Goal: Understand process/instructions: Learn how to perform a task or action

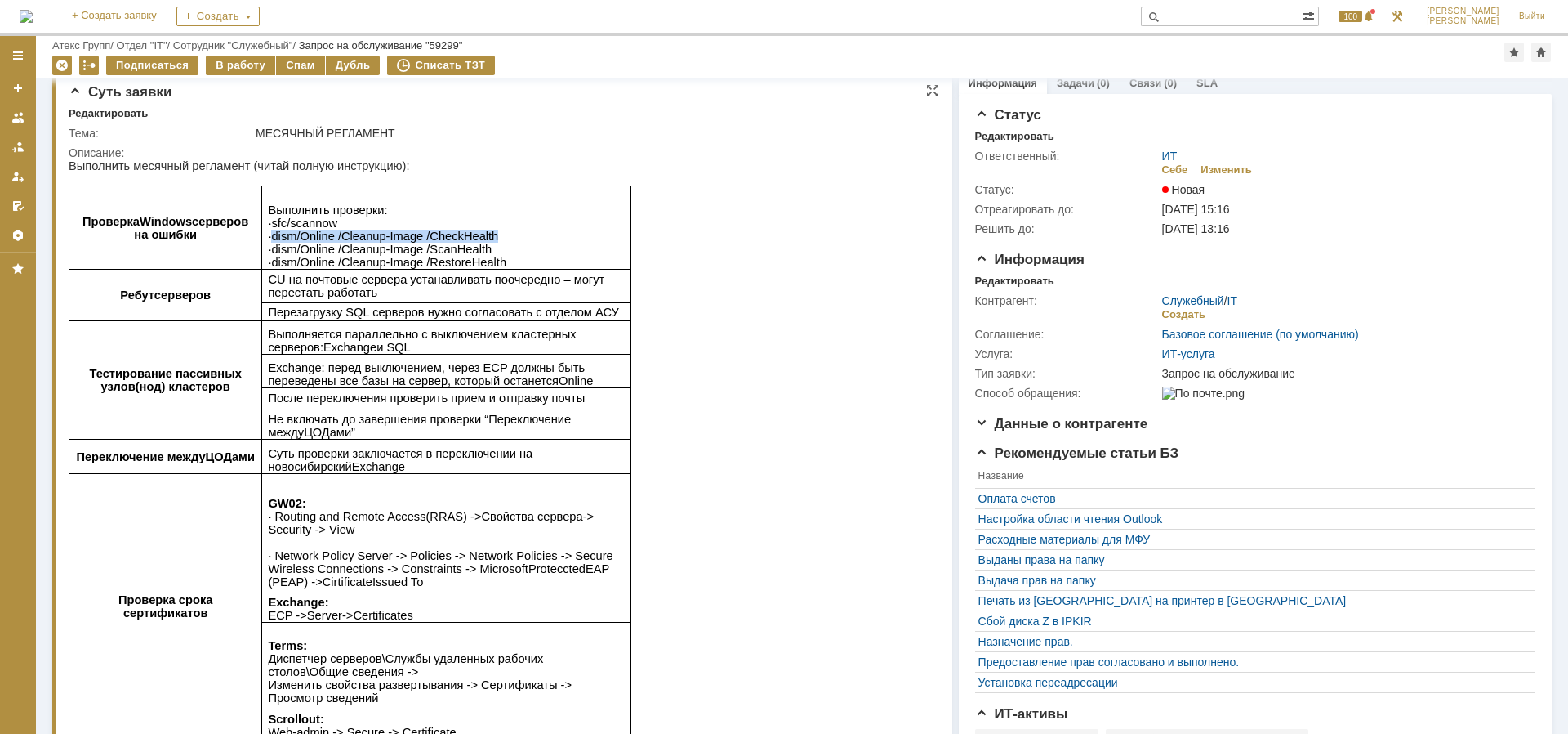
drag, startPoint x: 273, startPoint y: 237, endPoint x: 499, endPoint y: 239, distance: 226.0
click at [499, 239] on p "Выполнить проверки : ∙ sfc / scannow ∙ dism /Online /Cleanup-Image / CheckHealt…" at bounding box center [446, 236] width 357 height 65
copy span "dism /Online /Cleanup-Image / CheckHealth"
click at [348, 258] on span ": ∙ sfc / scannow ∙ dism /Online /Cleanup-Image / CheckHealth ∙ dism /Online /C…" at bounding box center [387, 236] width 239 height 65
drag, startPoint x: 478, startPoint y: 250, endPoint x: 272, endPoint y: 250, distance: 206.0
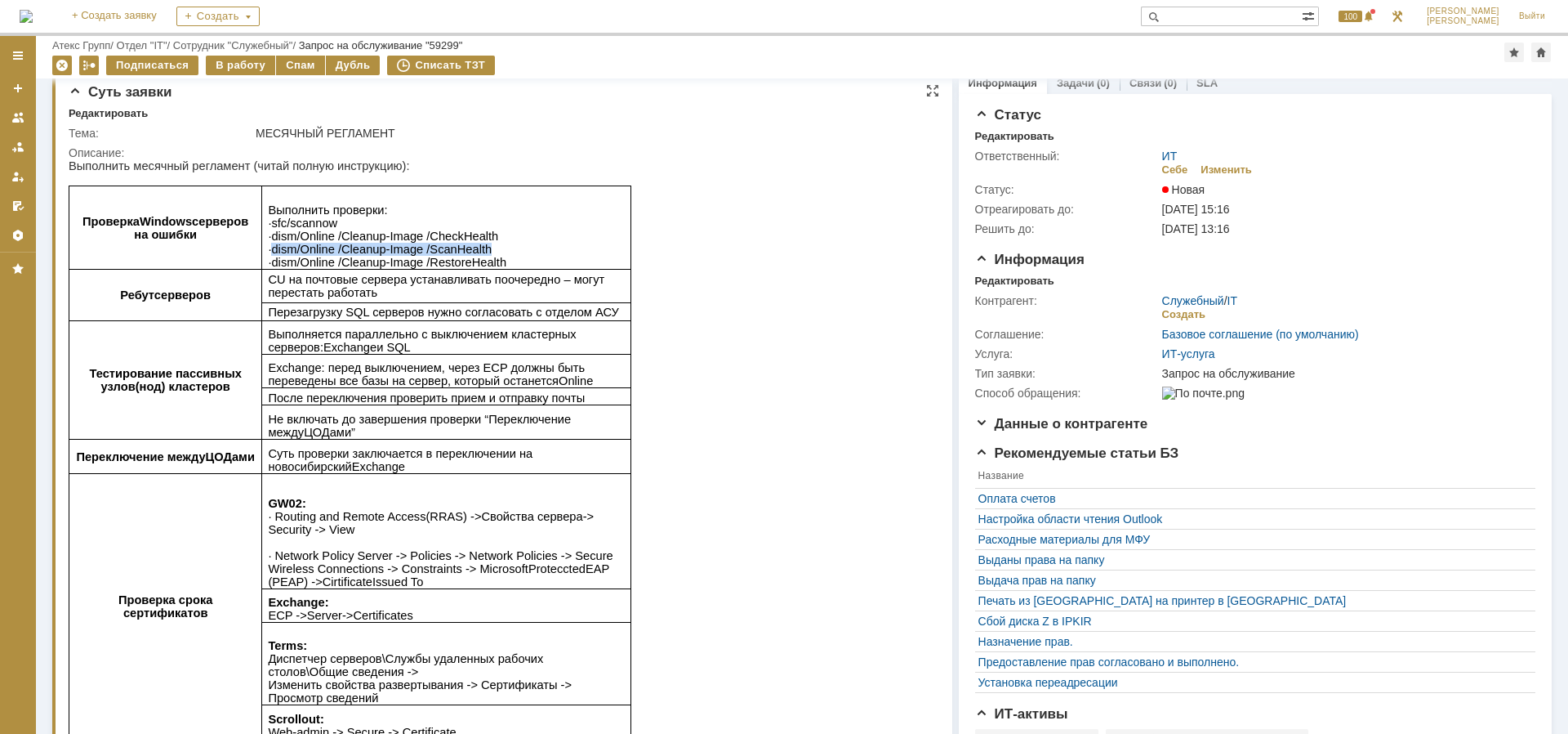
click at [272, 250] on p "Выполнить проверки : ∙ sfc / scannow ∙ dism /Online /Cleanup-Image / CheckHealt…" at bounding box center [446, 236] width 357 height 65
copy span "dism /Online /Cleanup-Image / ScanHealth"
drag, startPoint x: 334, startPoint y: 260, endPoint x: 416, endPoint y: 261, distance: 82.0
click at [378, 261] on p "Выполнить проверки : ∙ sfc / scannow ∙ dism /Online /Cleanup-Image / CheckHealt…" at bounding box center [446, 236] width 357 height 65
click at [506, 265] on p "Выполнить проверки : ∙ sfc / scannow ∙ dism /Online /Cleanup-Image / CheckHealt…" at bounding box center [446, 236] width 357 height 65
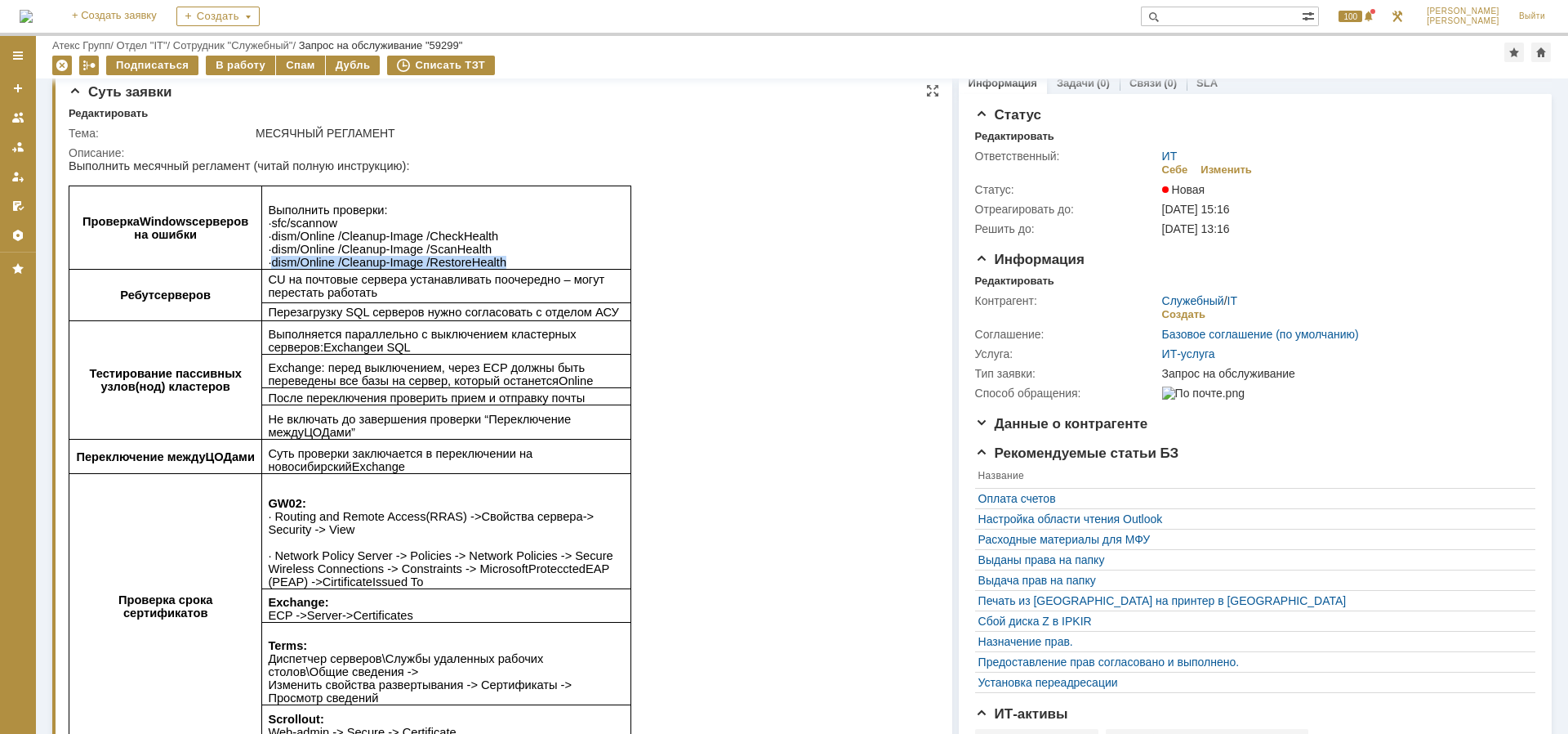
drag, startPoint x: 496, startPoint y: 259, endPoint x: 274, endPoint y: 269, distance: 222.2
click at [274, 269] on p "Выполнить проверки : ∙ sfc / scannow ∙ dism /Online /Cleanup-Image / CheckHealt…" at bounding box center [446, 236] width 357 height 65
copy span "dism /Online /Cleanup-Image / RestoreHealth"
click at [504, 246] on p "Выполнить проверки : ∙ sfc / scannow ∙ dism /Online /Cleanup-Image / CheckHealt…" at bounding box center [446, 236] width 357 height 65
drag, startPoint x: 487, startPoint y: 246, endPoint x: 274, endPoint y: 251, distance: 213.1
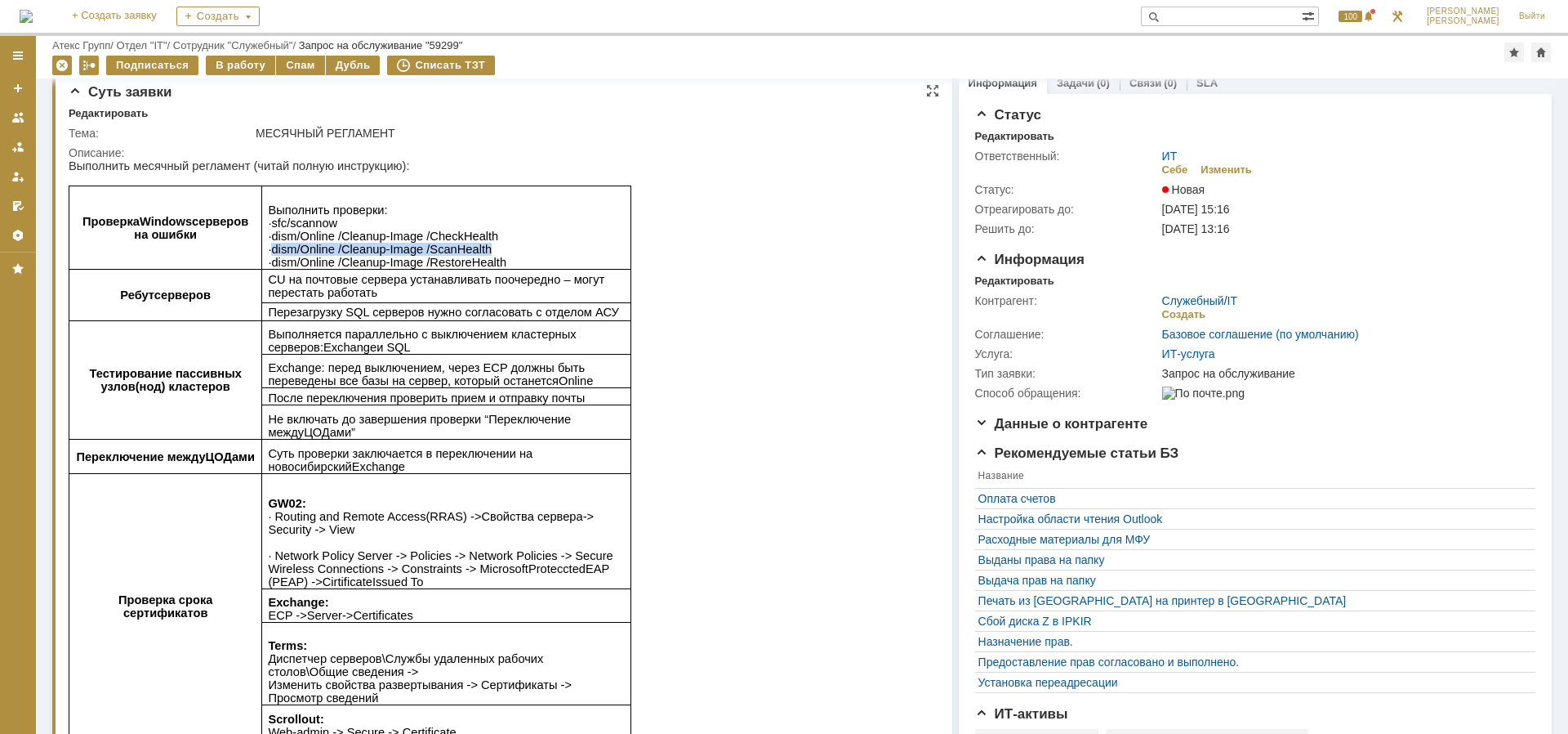
click at [274, 251] on p "Выполнить проверки : ∙ sfc / scannow ∙ dism /Online /Cleanup-Image / CheckHealt…" at bounding box center [446, 236] width 357 height 65
copy span "dism /Online /Cleanup-Image / ScanHealth"
drag, startPoint x: 507, startPoint y: 223, endPoint x: 499, endPoint y: 232, distance: 12.0
click at [506, 225] on p "Выполнить проверки : ∙ sfc / scannow ∙ dism /Online /Cleanup-Image / CheckHealt…" at bounding box center [446, 236] width 357 height 65
drag, startPoint x: 489, startPoint y: 239, endPoint x: 272, endPoint y: 231, distance: 217.1
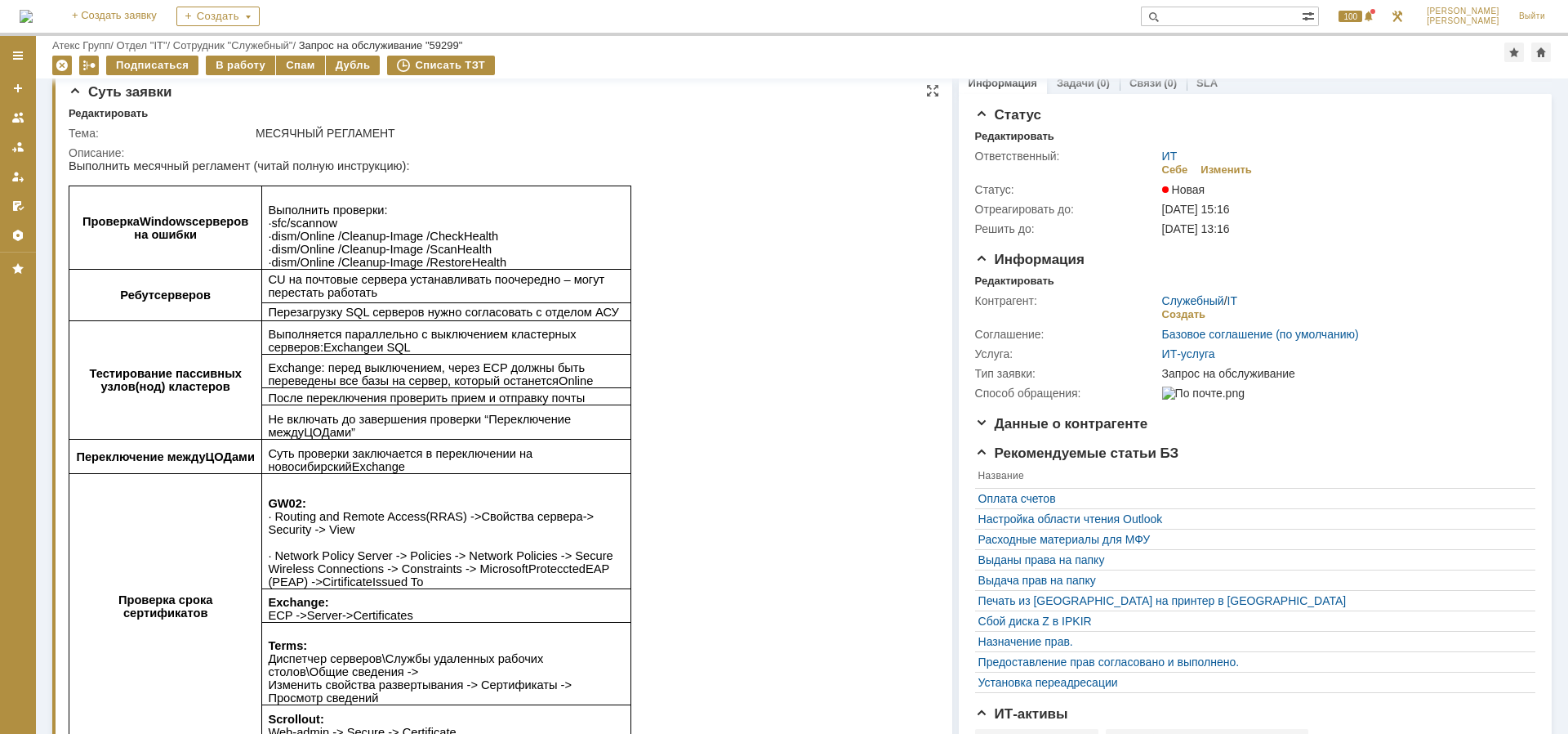
click at [272, 231] on p "Выполнить проверки : ∙ sfc / scannow ∙ dism /Online /Cleanup-Image / CheckHealt…" at bounding box center [446, 236] width 357 height 65
copy span "∙ dism /Online /Cleanup-Image / CheckHealth"
click at [482, 253] on p "Выполнить проверки : ∙ sfc / scannow ∙ dism /Online /Cleanup-Image / CheckHealt…" at bounding box center [446, 236] width 357 height 65
drag, startPoint x: 271, startPoint y: 246, endPoint x: 484, endPoint y: 247, distance: 213.0
click at [484, 247] on p "Выполнить проверки : ∙ sfc / scannow ∙ dism /Online /Cleanup-Image / CheckHealt…" at bounding box center [446, 236] width 357 height 65
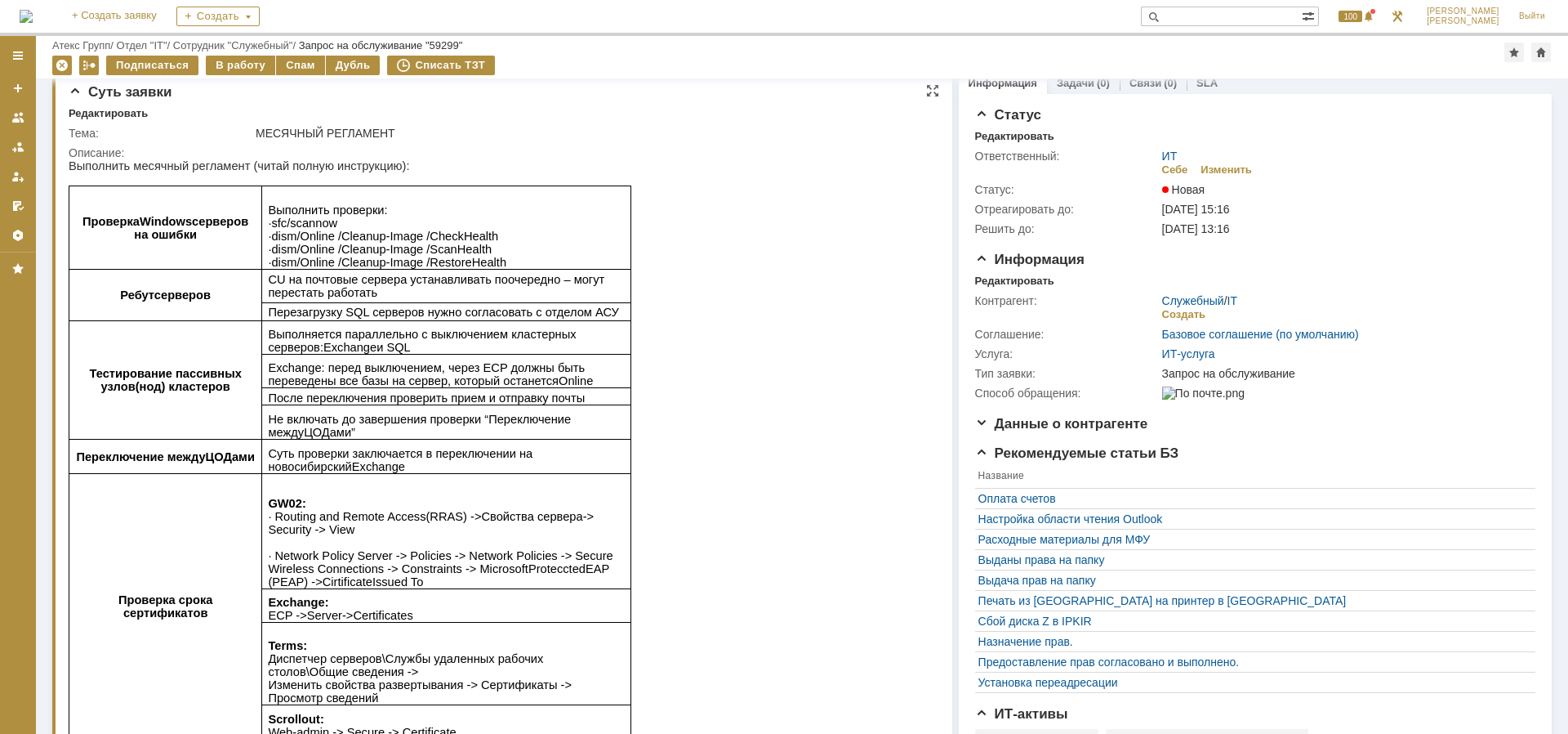
copy span "∙ dism /Online /Cleanup-Image / ScanHealth"
drag, startPoint x: 879, startPoint y: 608, endPoint x: 1023, endPoint y: 645, distance: 148.7
click at [930, 645] on html "Выполнить месячный регламент (читай полную инструкцию): Проверка Windows сервер…" at bounding box center [499, 616] width 861 height 914
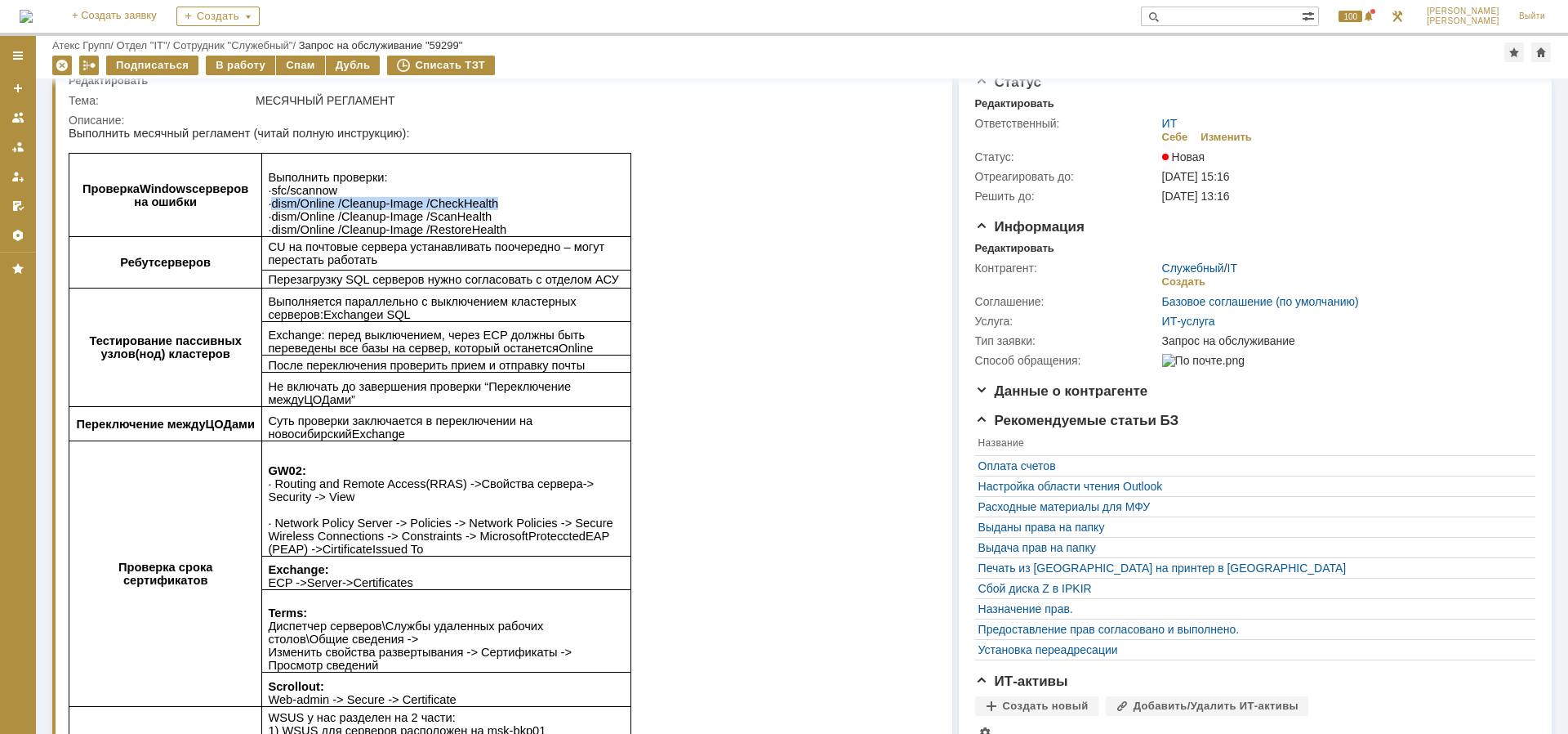
drag, startPoint x: 491, startPoint y: 204, endPoint x: 273, endPoint y: 199, distance: 218.1
click at [273, 199] on p "Выполнить проверки : ∙ sfc / scannow ∙ dism /Online /Cleanup-Image / CheckHealt…" at bounding box center [446, 203] width 357 height 65
copy span "dism /Online /Cleanup-Image / CheckHealth"
click at [505, 236] on p "Выполнить проверки : ∙ sfc / scannow ∙ dism /Online /Cleanup-Image / CheckHealt…" at bounding box center [446, 203] width 357 height 65
drag, startPoint x: 501, startPoint y: 231, endPoint x: 268, endPoint y: 231, distance: 233.0
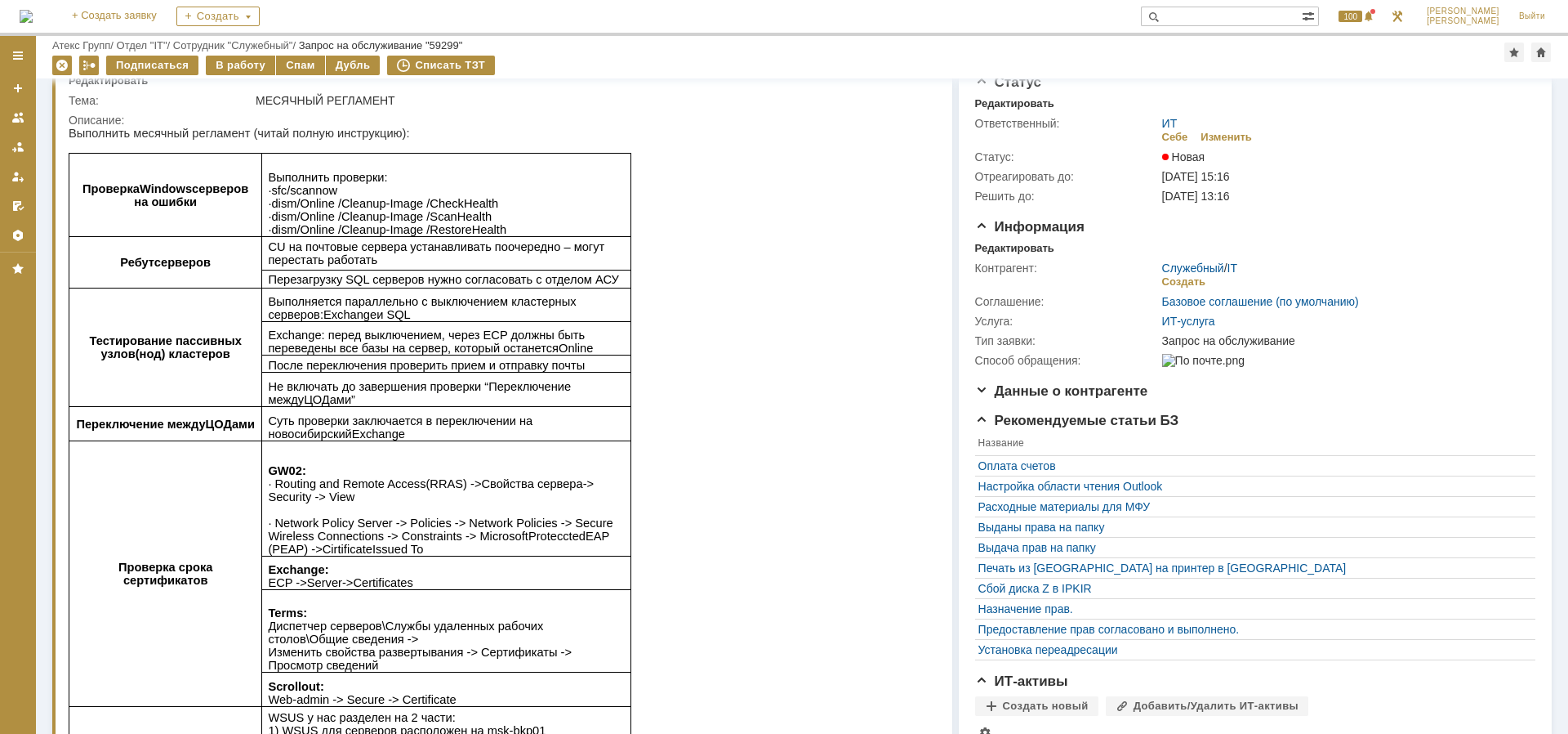
click at [268, 231] on p "Выполнить проверки : ∙ sfc / scannow ∙ dism /Online /Cleanup-Image / CheckHealt…" at bounding box center [446, 203] width 357 height 65
copy span "dism /Online /Cleanup-Image / RestoreHealth"
click at [396, 248] on span "CU на почтовые сервера устанавливать поочередно – могут перестать работать" at bounding box center [436, 253] width 337 height 26
drag, startPoint x: 485, startPoint y: 199, endPoint x: 272, endPoint y: 204, distance: 213.1
click at [272, 204] on p "Выполнить проверки : ∙ sfc / scannow ∙ dism /Online /Cleanup-Image / CheckHealt…" at bounding box center [446, 203] width 357 height 65
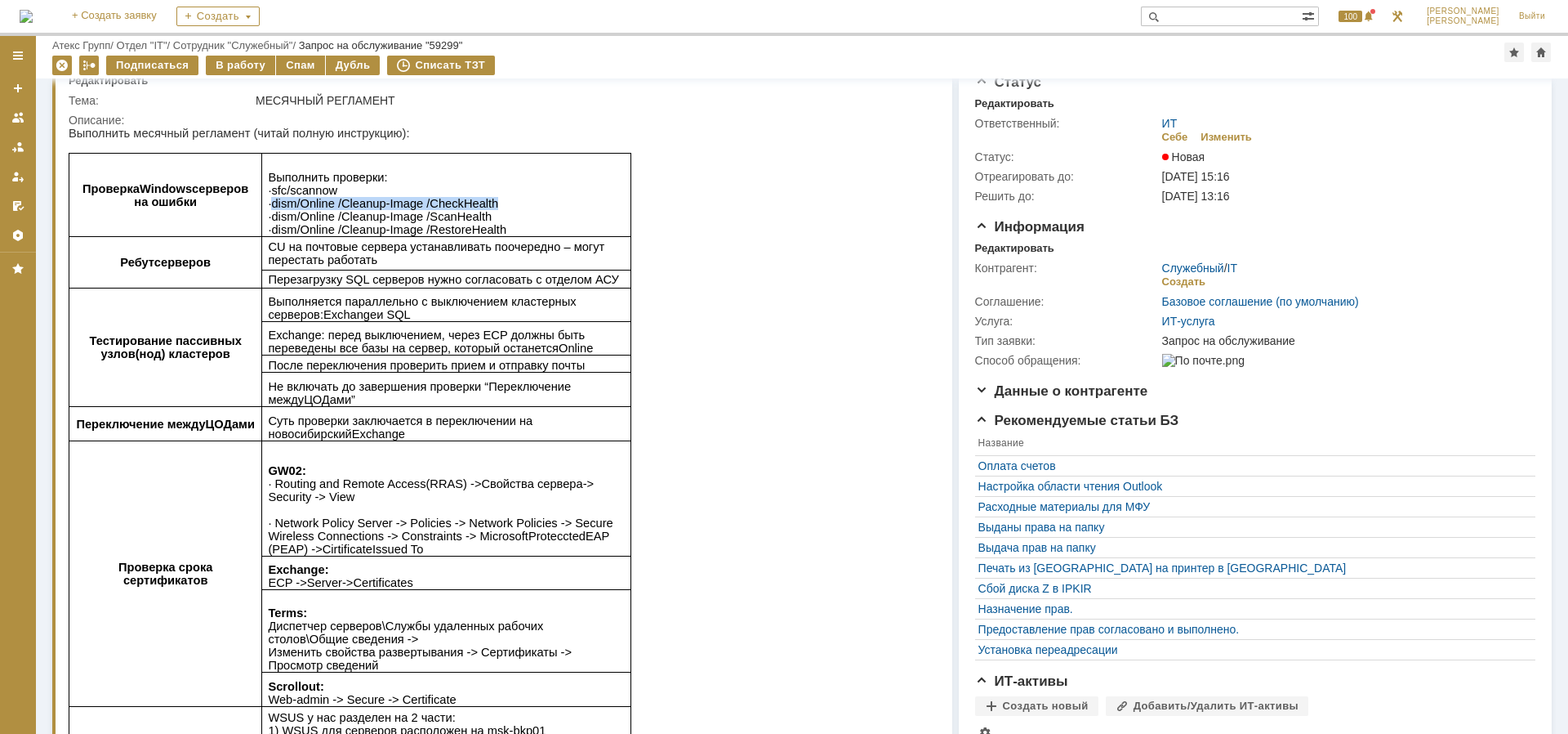
copy span "dism /Online /Cleanup-Image / CheckHealth"
drag, startPoint x: 272, startPoint y: 223, endPoint x: 487, endPoint y: 213, distance: 215.2
click at [487, 213] on p "Выполнить проверки : ∙ sfc / scannow ∙ dism /Online /Cleanup-Image / CheckHealt…" at bounding box center [446, 203] width 357 height 65
copy span "dism /Online /Cleanup-Image / ScanHealth"
drag, startPoint x: 503, startPoint y: 228, endPoint x: 273, endPoint y: 235, distance: 230.1
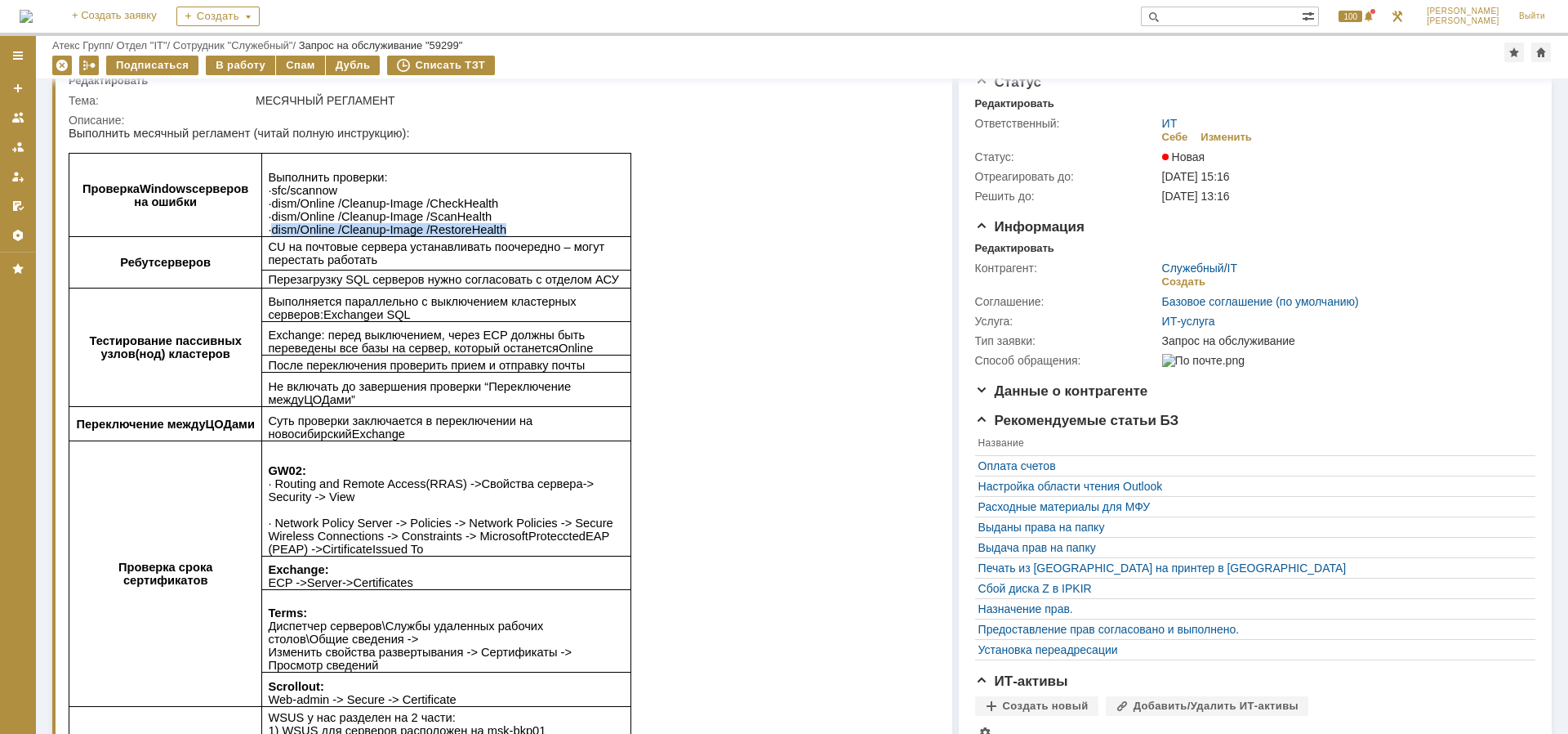
click at [273, 235] on p "Выполнить проверки : ∙ sfc / scannow ∙ dism /Online /Cleanup-Image / CheckHealt…" at bounding box center [446, 203] width 357 height 65
drag, startPoint x: 851, startPoint y: 666, endPoint x: 459, endPoint y: 27, distance: 749.7
click at [459, 126] on html "Выполнить месячный регламент (читай полную инструкцию): Проверка Windows сервер…" at bounding box center [499, 583] width 861 height 914
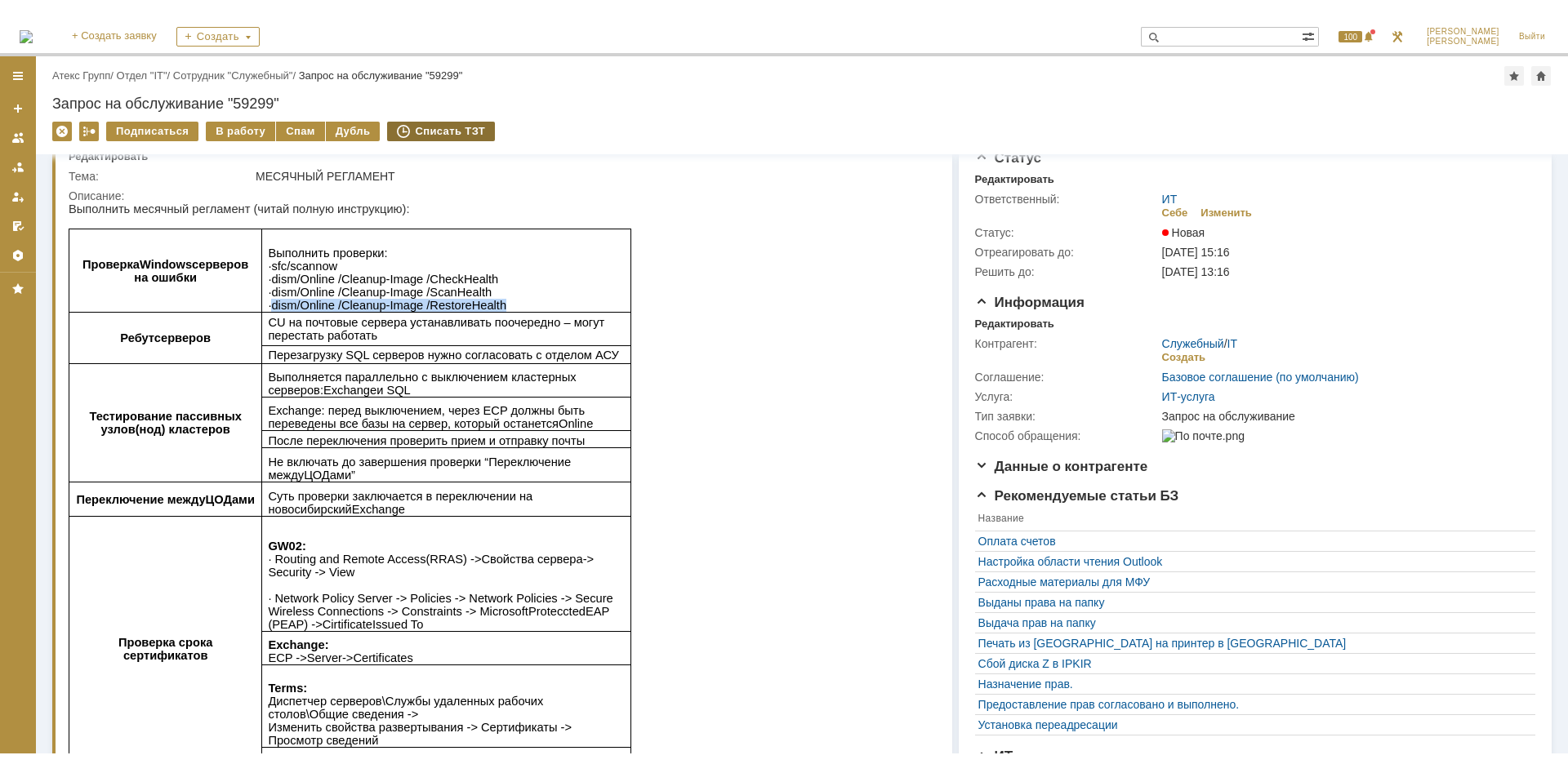
scroll to position [0, 0]
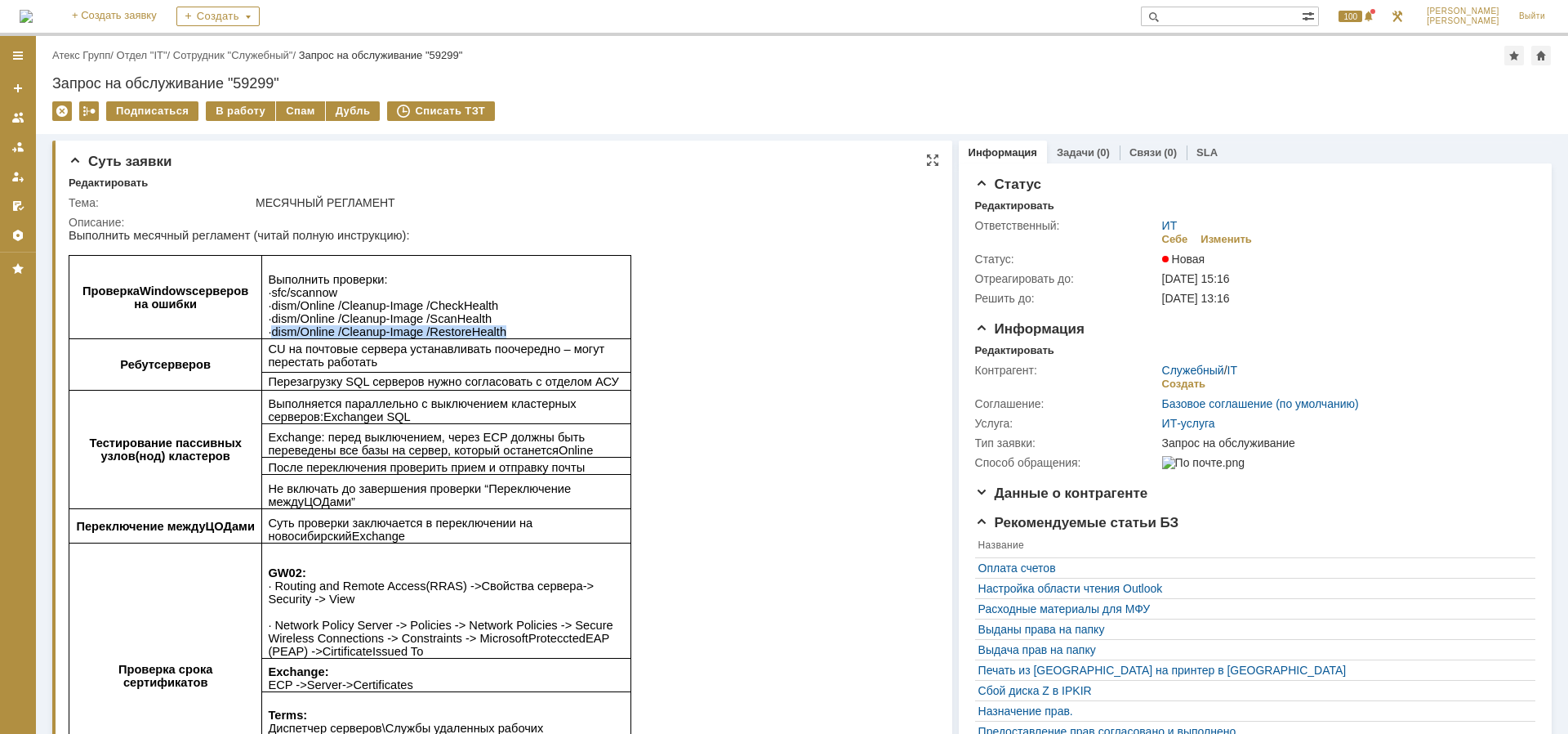
click at [333, 275] on span "проверки" at bounding box center [358, 279] width 51 height 13
drag, startPoint x: 274, startPoint y: 303, endPoint x: 489, endPoint y: 298, distance: 215.1
click at [489, 298] on p "Выполнить проверки : ∙ sfc / scannow ∙ dism /Online /Cleanup-Image / CheckHealt…" at bounding box center [446, 305] width 357 height 65
drag, startPoint x: 393, startPoint y: 313, endPoint x: 401, endPoint y: 317, distance: 8.9
click at [401, 317] on span ": ∙ sfc / scannow ∙ dism /Online /Cleanup-Image / CheckHealth ∙ dism /Online /C…" at bounding box center [387, 305] width 239 height 65
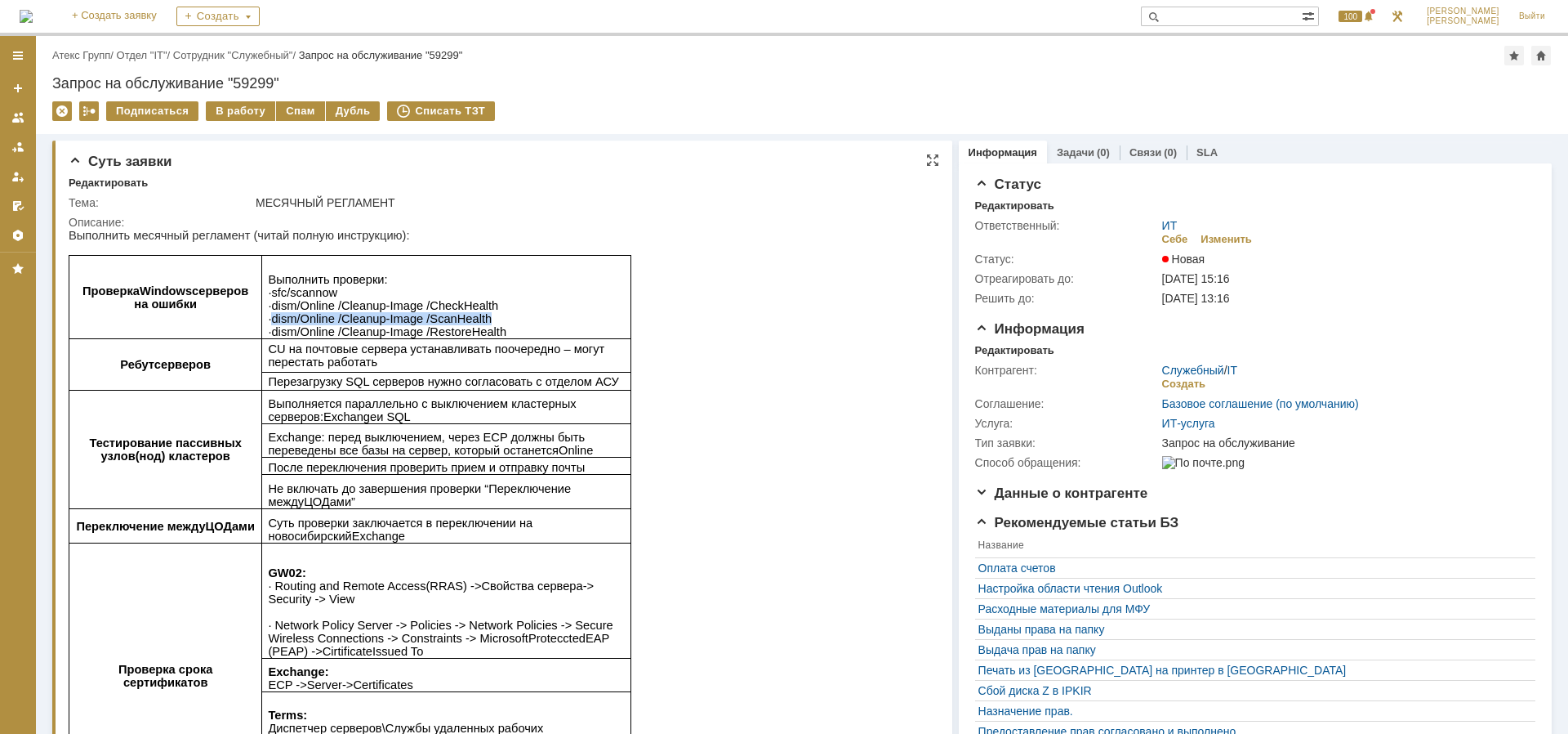
drag, startPoint x: 483, startPoint y: 317, endPoint x: 272, endPoint y: 323, distance: 211.1
click at [272, 323] on p "Выполнить проверки : ∙ sfc / scannow ∙ dism /Online /Cleanup-Image / CheckHealt…" at bounding box center [446, 305] width 357 height 65
drag, startPoint x: 493, startPoint y: 334, endPoint x: 273, endPoint y: 333, distance: 220.0
click at [273, 333] on p "Выполнить проверки : ∙ sfc / scannow ∙ dism /Online /Cleanup-Image / CheckHealt…" at bounding box center [446, 305] width 357 height 65
click at [509, 349] on span "CU на почтовые сервера устанавливать поочередно – могут перестать работать" at bounding box center [436, 355] width 337 height 26
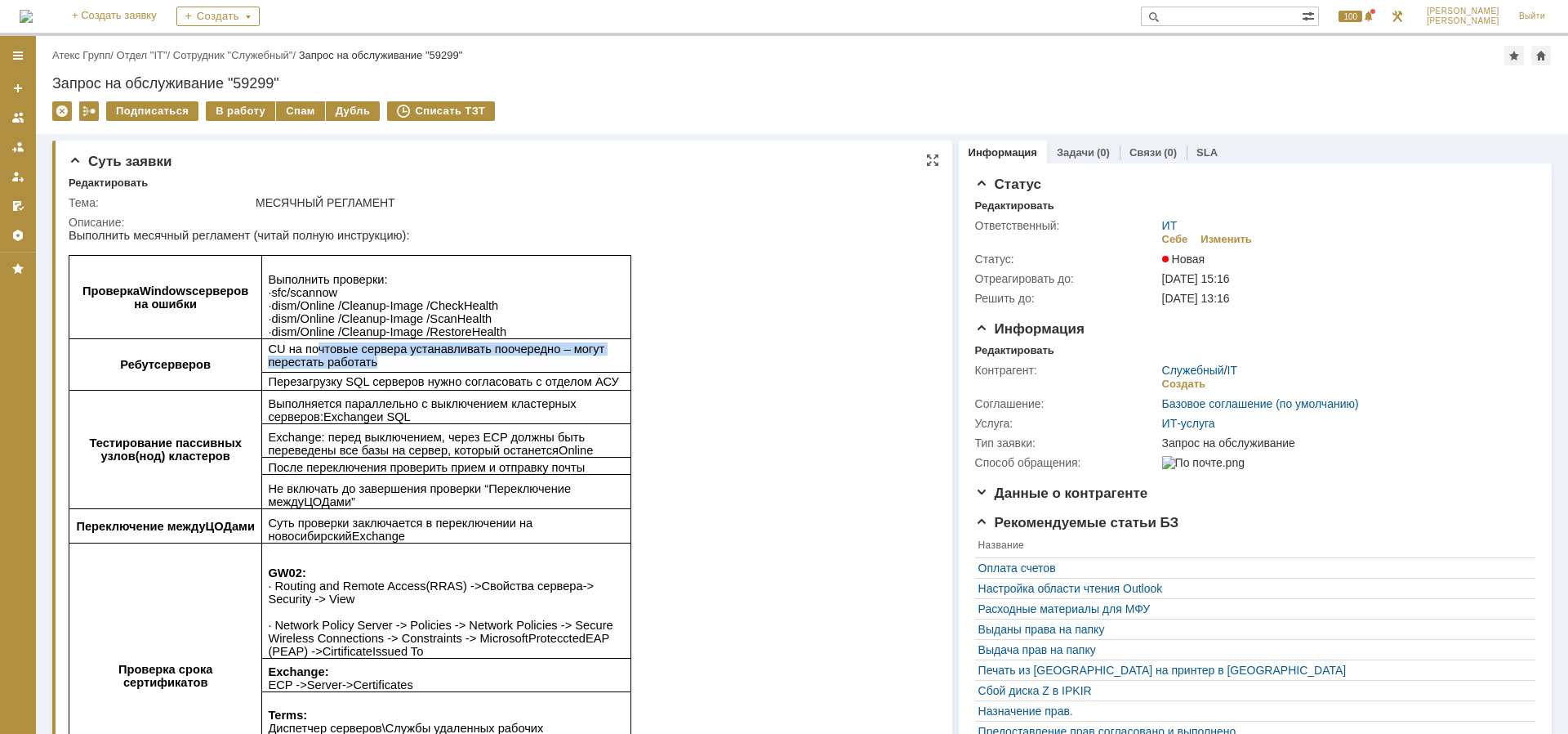
drag, startPoint x: 310, startPoint y: 348, endPoint x: 360, endPoint y: 359, distance: 51.2
click at [360, 359] on p "CU на почтовые сервера устанавливать поочередно – могут перестать работать" at bounding box center [446, 355] width 357 height 26
click at [392, 359] on p "CU на почтовые сервера устанавливать поочередно – могут перестать работать" at bounding box center [446, 355] width 357 height 26
drag, startPoint x: 489, startPoint y: 308, endPoint x: 272, endPoint y: 305, distance: 217.0
click at [272, 305] on p "Выполнить проверки : ∙ sfc / scannow ∙ dism /Online /Cleanup-Image / CheckHealt…" at bounding box center [446, 305] width 357 height 65
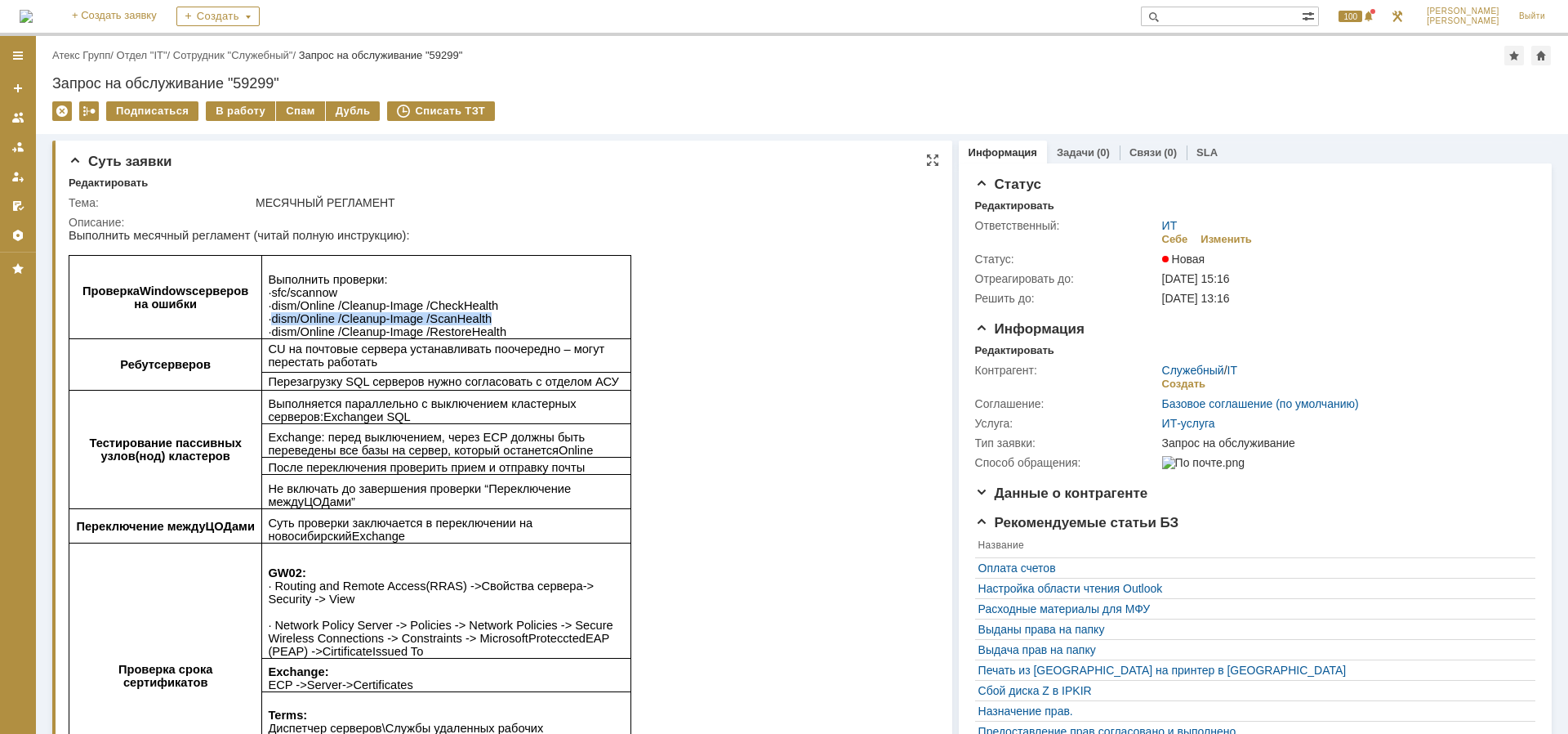
drag, startPoint x: 475, startPoint y: 317, endPoint x: 272, endPoint y: 317, distance: 203.0
click at [272, 317] on span ": ∙ sfc / scannow ∙ dism /Online /Cleanup-Image / CheckHealth ∙ dism /Online /C…" at bounding box center [387, 305] width 239 height 65
click at [490, 337] on span "RestoreHealth" at bounding box center [468, 331] width 77 height 13
drag, startPoint x: 492, startPoint y: 335, endPoint x: 275, endPoint y: 329, distance: 217.1
click at [275, 329] on p "Выполнить проверки : ∙ sfc / scannow ∙ dism /Online /Cleanup-Image / CheckHealt…" at bounding box center [446, 305] width 357 height 65
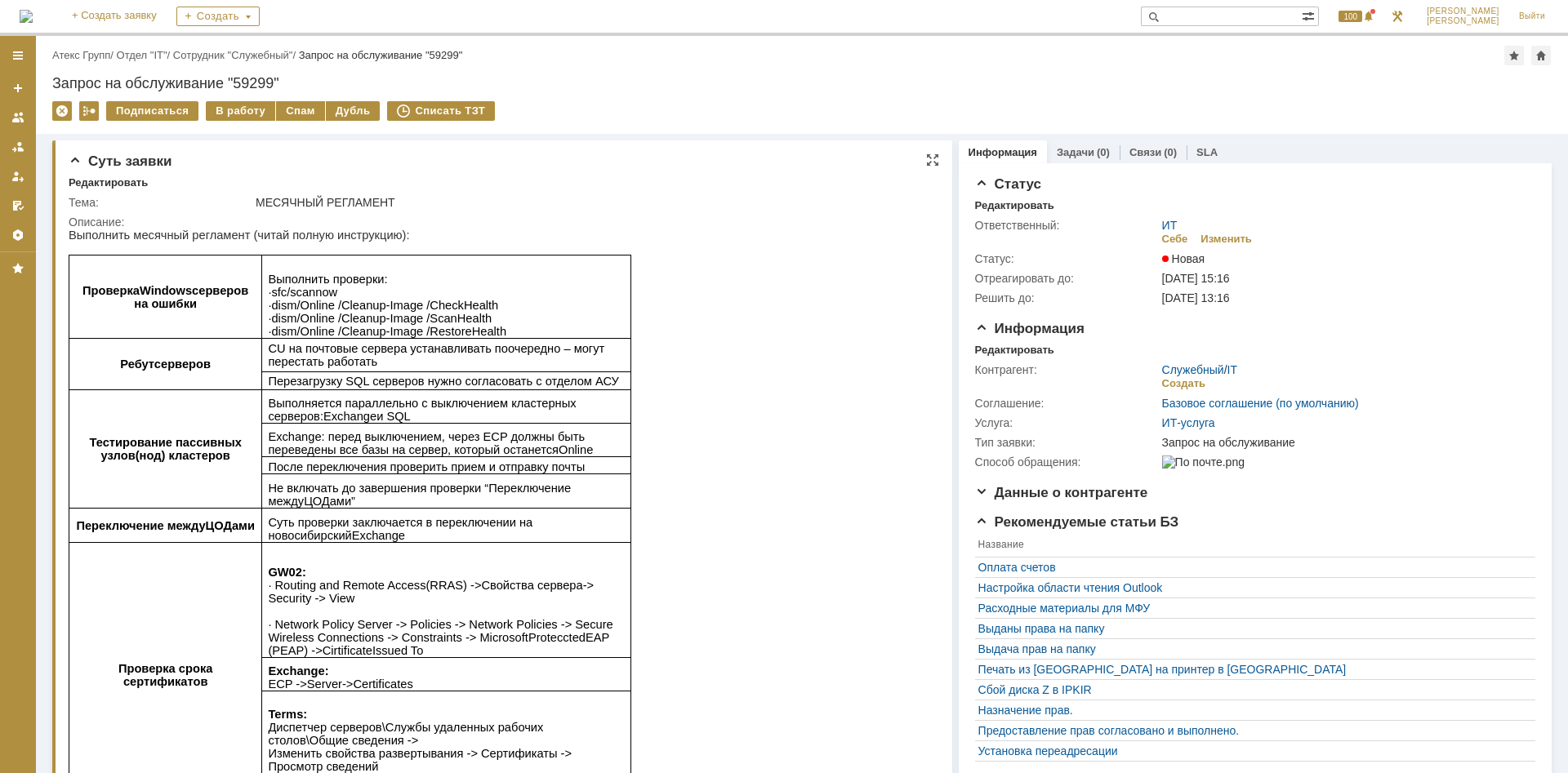
click at [353, 315] on span ": ∙ sfc / scannow ∙ dism /Online /Cleanup-Image / CheckHealth ∙ dism /Online /C…" at bounding box center [387, 305] width 239 height 65
drag, startPoint x: 482, startPoint y: 306, endPoint x: 270, endPoint y: 306, distance: 212.0
click at [270, 306] on span ": ∙ sfc / scannow ∙ dism /Online /Cleanup-Image / CheckHealth ∙ dism /Online /C…" at bounding box center [387, 305] width 239 height 65
click at [487, 322] on p "Выполнить проверки : ∙ sfc / scannow ∙ dism /Online /Cleanup-Image / CheckHealt…" at bounding box center [446, 305] width 357 height 65
click at [479, 316] on p "Выполнить проверки : ∙ sfc / scannow ∙ dism /Online /Cleanup-Image / CheckHealt…" at bounding box center [446, 305] width 357 height 65
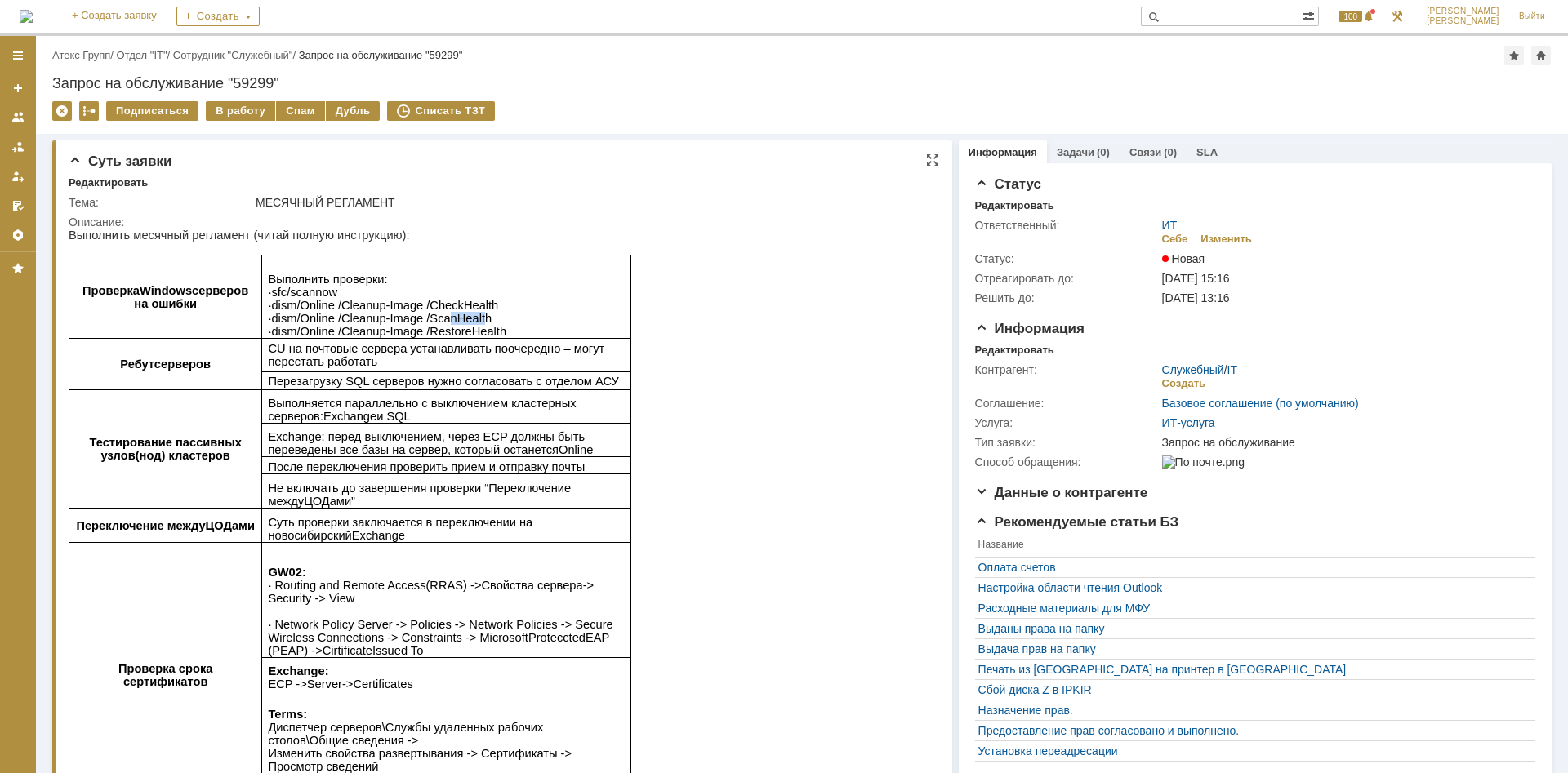
drag, startPoint x: 473, startPoint y: 318, endPoint x: 432, endPoint y: 321, distance: 41.1
click at [432, 321] on span "ScanHealth" at bounding box center [461, 318] width 62 height 13
click at [491, 325] on p "Выполнить проверки : ∙ sfc / scannow ∙ dism /Online /Cleanup-Image / CheckHealt…" at bounding box center [446, 305] width 357 height 65
drag, startPoint x: 485, startPoint y: 319, endPoint x: 271, endPoint y: 322, distance: 214.0
click at [271, 322] on p "Выполнить проверки : ∙ sfc / scannow ∙ dism /Online /Cleanup-Image / CheckHealt…" at bounding box center [446, 305] width 357 height 65
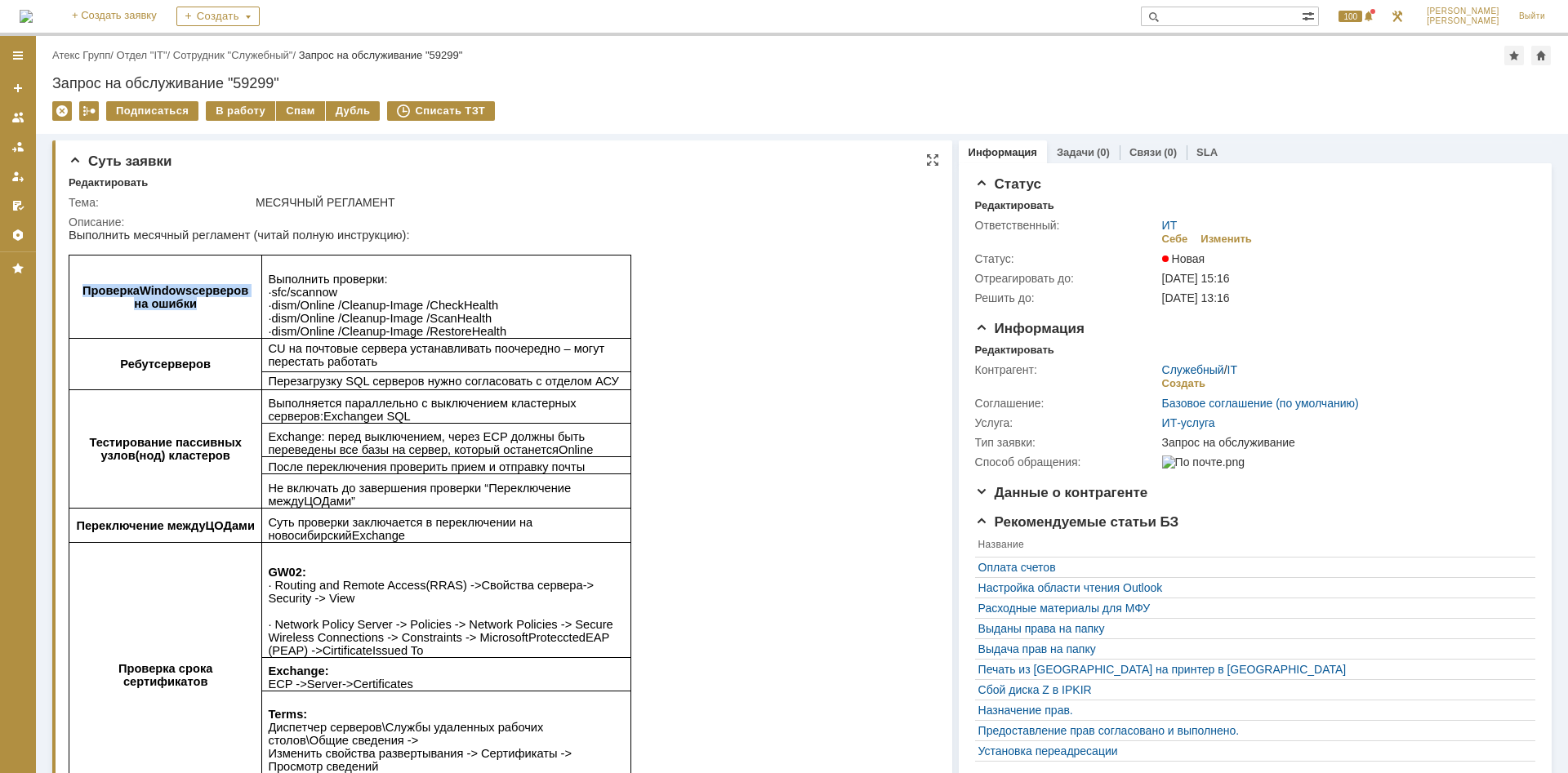
drag, startPoint x: 271, startPoint y: 322, endPoint x: 332, endPoint y: 330, distance: 61.5
click at [310, 330] on span ": ∙ sfc / scannow ∙ dism /Online /Cleanup-Image / CheckHealth ∙ dism /Online /C…" at bounding box center [387, 305] width 239 height 65
click at [490, 328] on span "RestoreHealth" at bounding box center [468, 331] width 77 height 13
drag, startPoint x: 484, startPoint y: 332, endPoint x: 273, endPoint y: 335, distance: 211.0
click at [273, 335] on p "Выполнить проверки : ∙ sfc / scannow ∙ dism /Online /Cleanup-Image / CheckHealt…" at bounding box center [446, 305] width 357 height 65
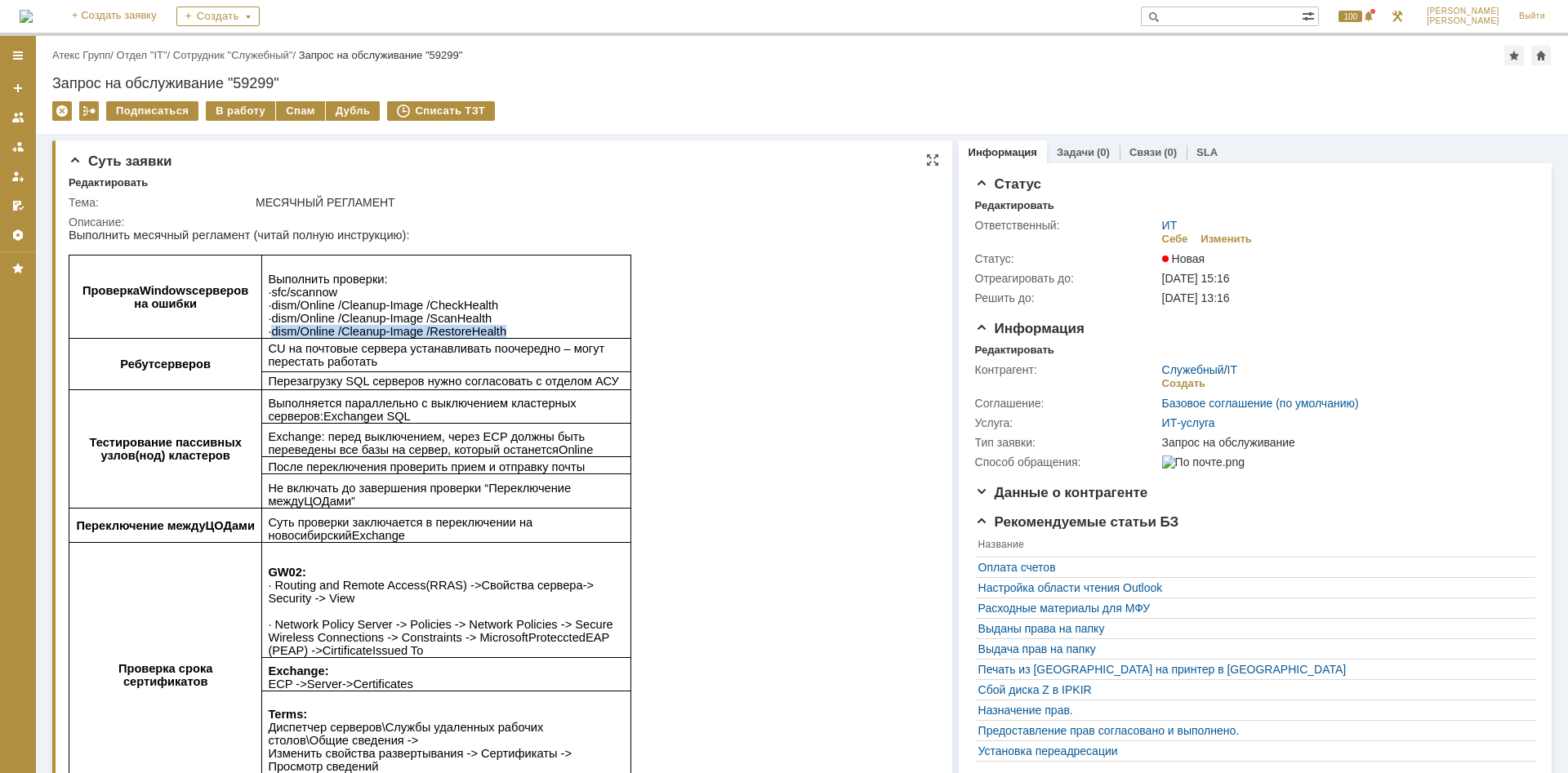
click at [442, 312] on span "ScanHealth" at bounding box center [461, 318] width 62 height 13
click at [278, 303] on span "dism" at bounding box center [284, 305] width 25 height 13
click at [272, 303] on span "dism" at bounding box center [284, 305] width 25 height 13
drag, startPoint x: 272, startPoint y: 303, endPoint x: 491, endPoint y: 301, distance: 219.0
click at [491, 301] on p "Выполнить проверки : ∙ sfc / scannow ∙ dism /Online /Cleanup-Image / CheckHealt…" at bounding box center [446, 305] width 357 height 65
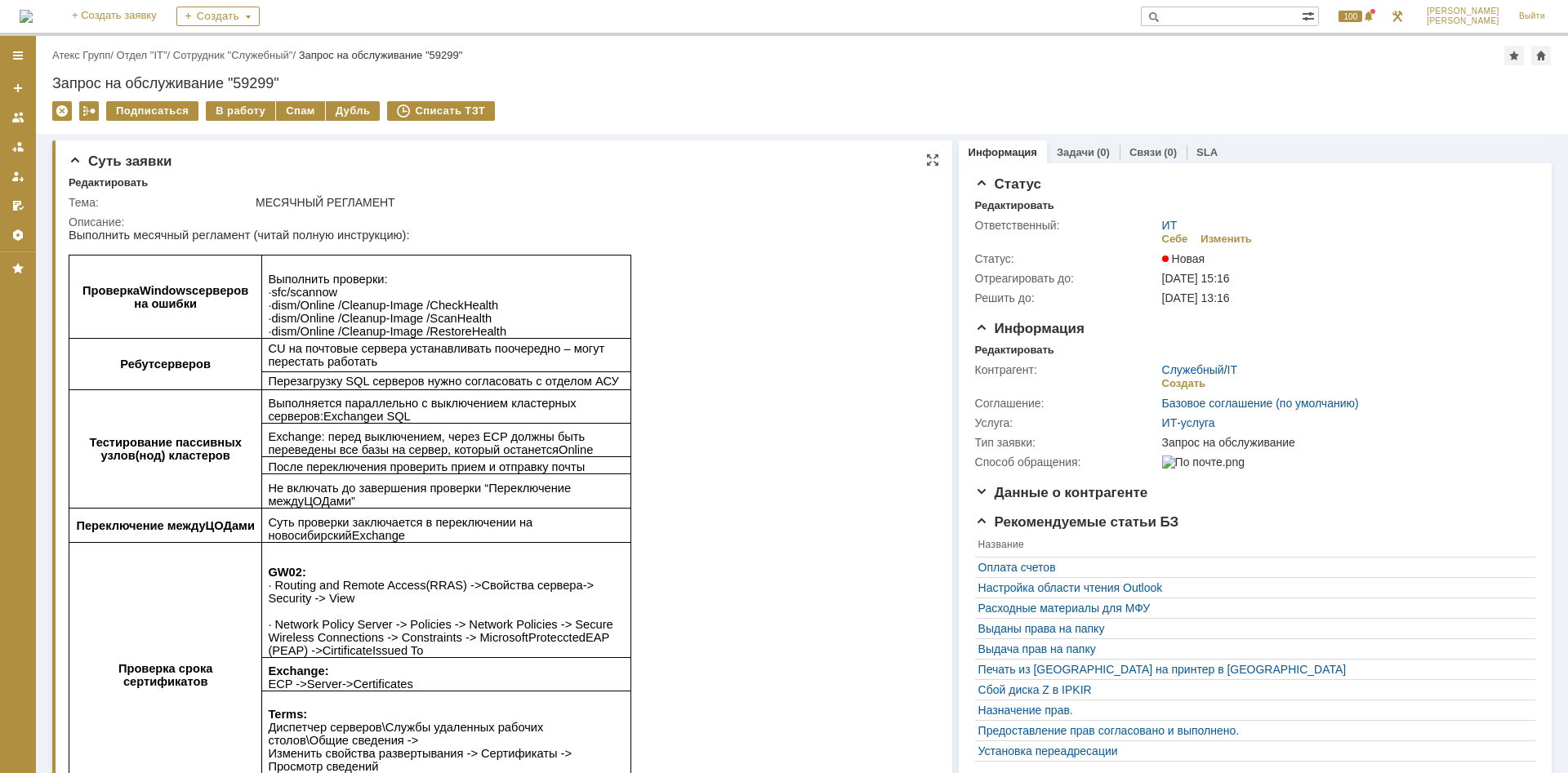
drag, startPoint x: 895, startPoint y: 635, endPoint x: 978, endPoint y: 757, distance: 147.6
click at [930, 732] on html "Выполнить месячный регламент (читай полную инструкцию): Проверка Windows сервер…" at bounding box center [499, 685] width 861 height 913
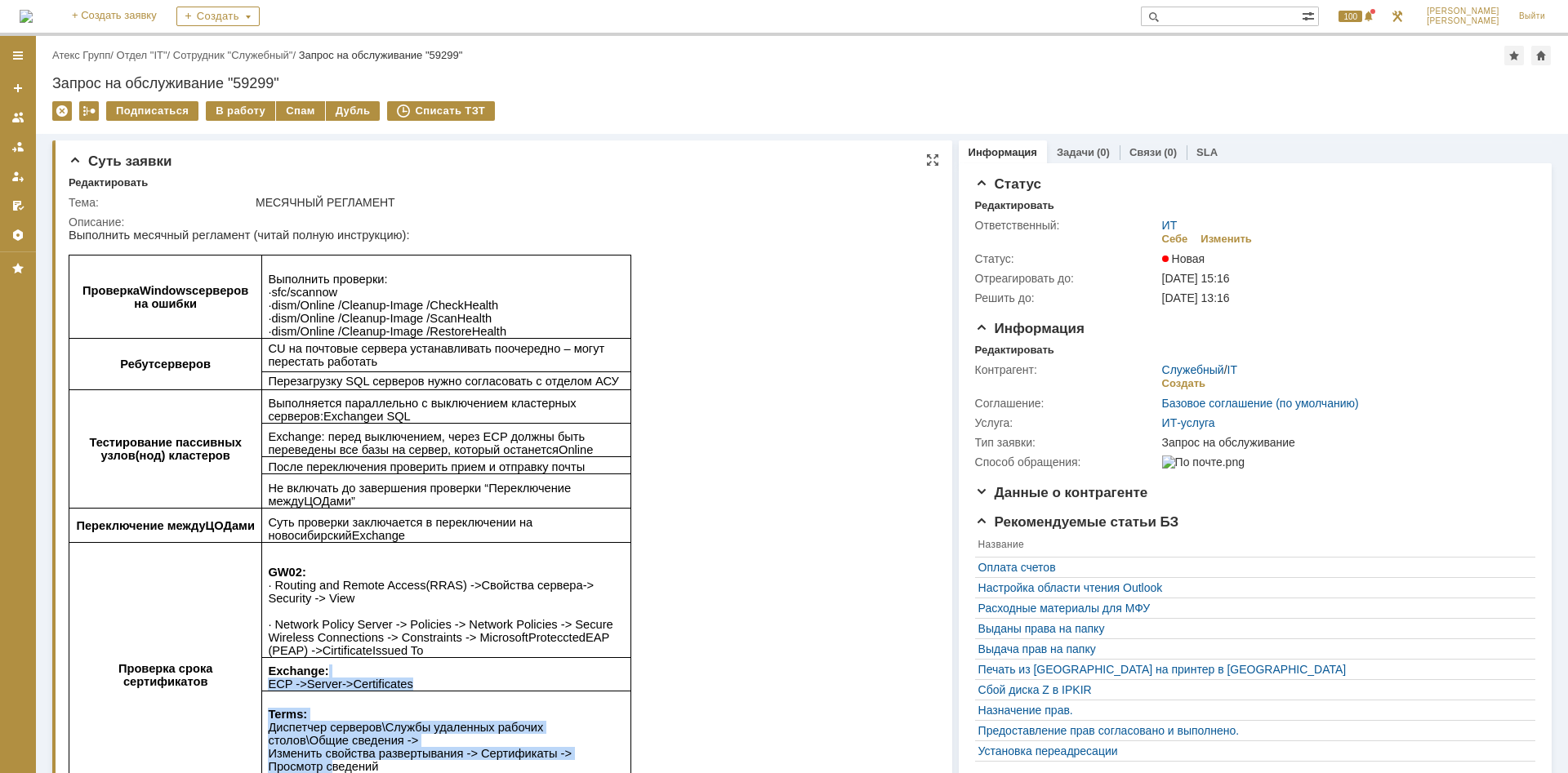
click at [326, 312] on span ": ∙ sfc / scannow ∙ dism /Online /Cleanup-Image / CheckHealth ∙ dism /Online /C…" at bounding box center [387, 305] width 239 height 65
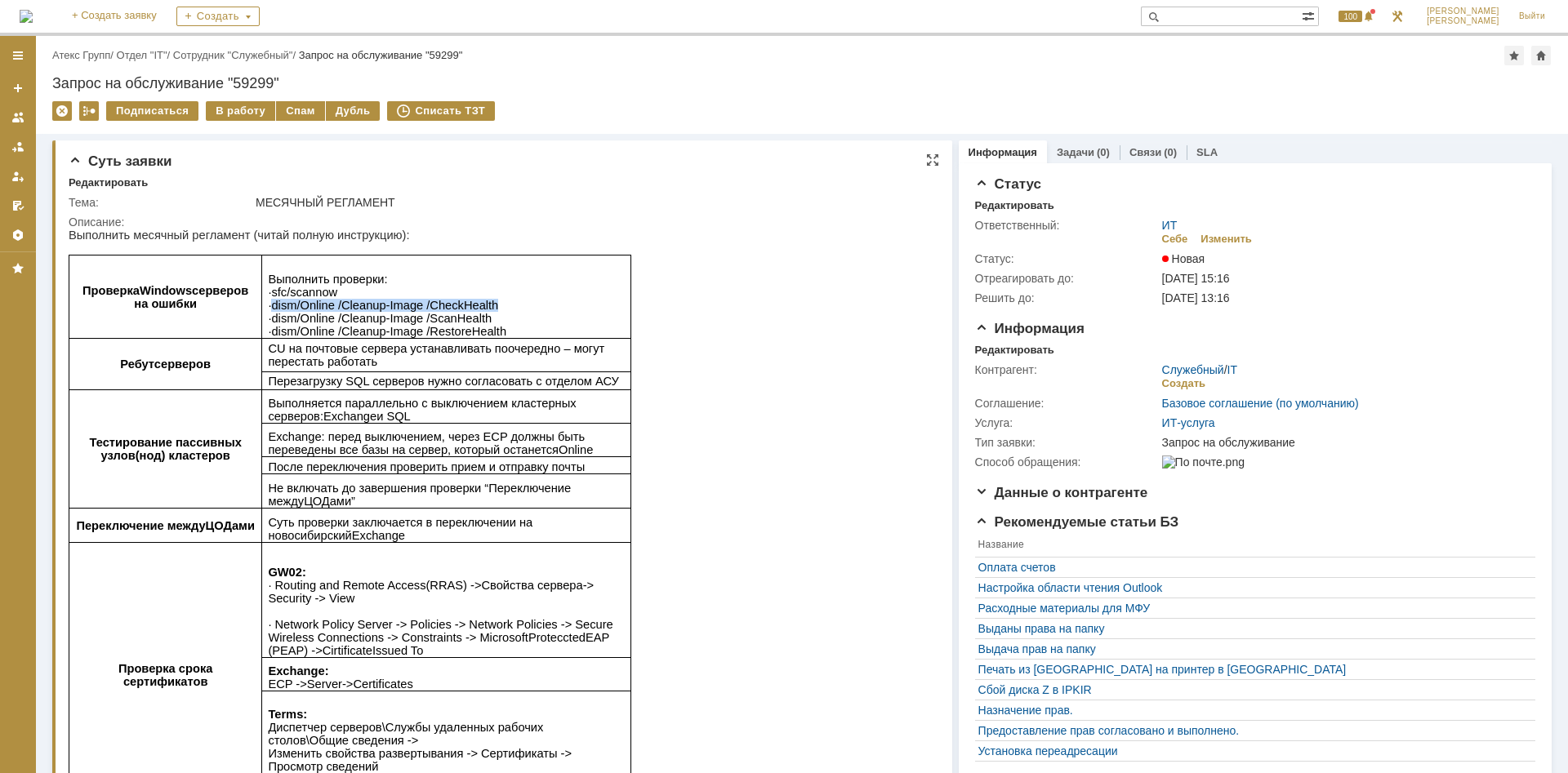
drag, startPoint x: 486, startPoint y: 300, endPoint x: 272, endPoint y: 306, distance: 214.1
click at [272, 306] on p "Выполнить проверки : ∙ sfc / scannow ∙ dism /Online /Cleanup-Image / CheckHealt…" at bounding box center [446, 305] width 357 height 65
click at [476, 316] on span "ScanHealth" at bounding box center [461, 318] width 62 height 13
drag, startPoint x: 479, startPoint y: 316, endPoint x: 272, endPoint y: 320, distance: 207.0
click at [272, 320] on p "Выполнить проверки : ∙ sfc / scannow ∙ dism /Online /Cleanup-Image / CheckHealt…" at bounding box center [446, 305] width 357 height 65
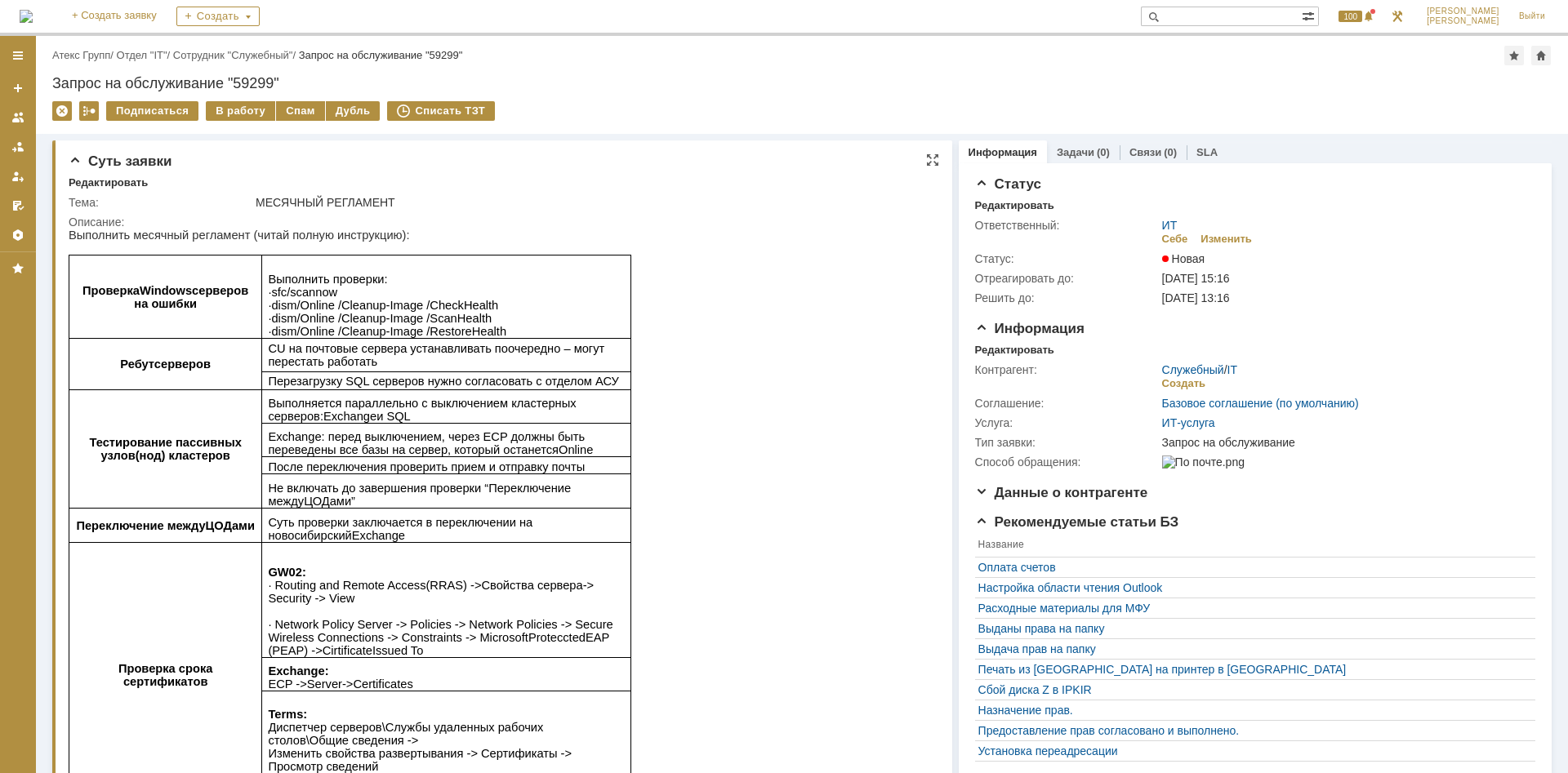
click at [509, 333] on p "Выполнить проверки : ∙ sfc / scannow ∙ dism /Online /Cleanup-Image / CheckHealt…" at bounding box center [446, 305] width 357 height 65
drag, startPoint x: 507, startPoint y: 333, endPoint x: 282, endPoint y: 335, distance: 225.0
click at [282, 335] on p "Выполнить проверки : ∙ sfc / scannow ∙ dism /Online /Cleanup-Image / CheckHealt…" at bounding box center [446, 305] width 357 height 65
drag, startPoint x: 363, startPoint y: 481, endPoint x: 416, endPoint y: 488, distance: 53.5
click at [416, 488] on td "Не включать до завершения проверки “Переключение между ЦОДами ”" at bounding box center [446, 491] width 370 height 34
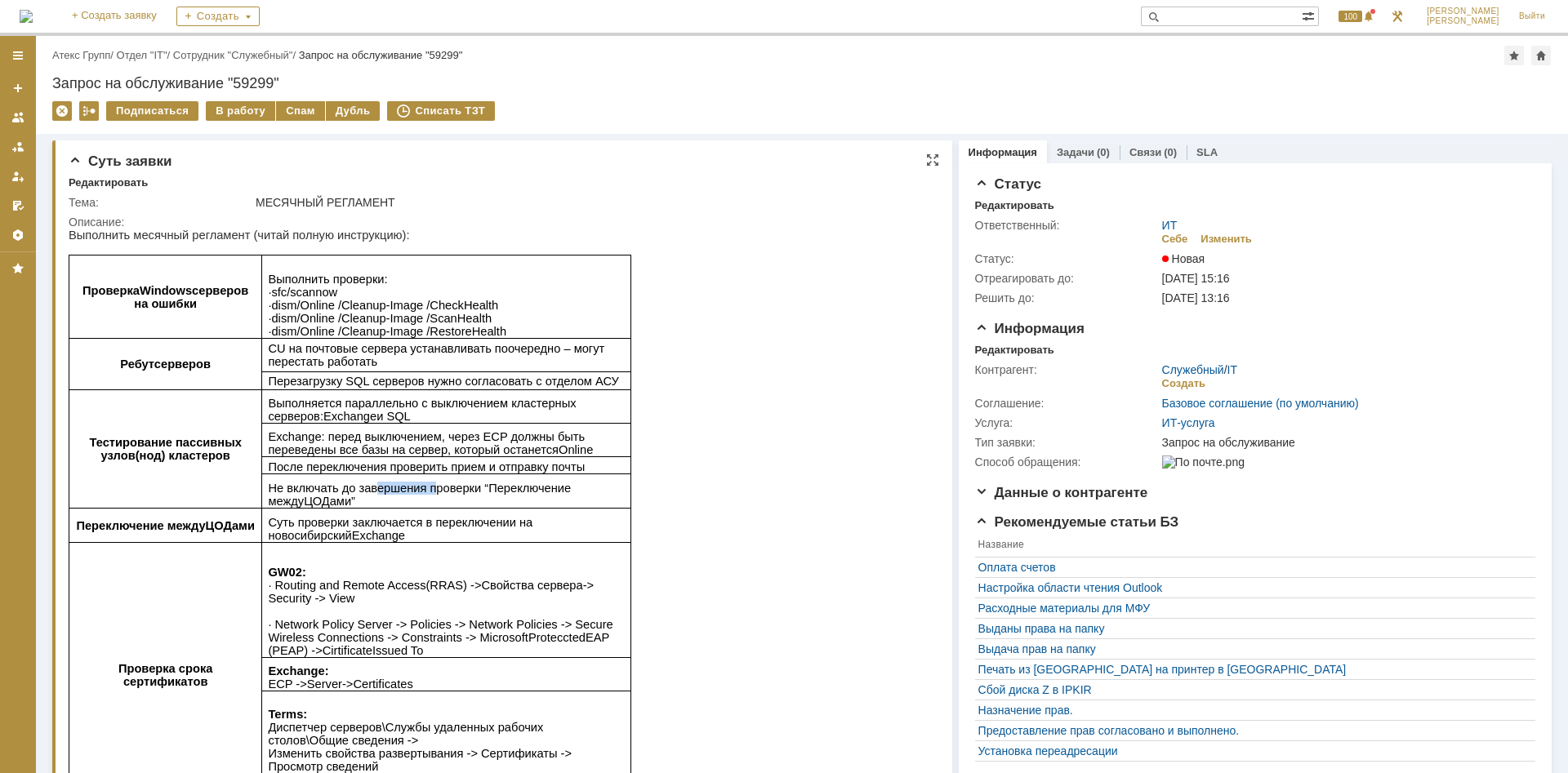
click at [416, 488] on span "Не включать до завершения проверки “Переключение между ЦОДами ”" at bounding box center [419, 495] width 303 height 26
drag, startPoint x: 333, startPoint y: 454, endPoint x: 408, endPoint y: 454, distance: 75.0
click at [408, 454] on span ": перед выключением, через ECP должны быть переведены все базы на сервер, котор…" at bounding box center [430, 443] width 325 height 26
click at [442, 450] on span ": перед выключением, через ECP должны быть переведены все базы на сервер, котор…" at bounding box center [430, 443] width 325 height 26
drag, startPoint x: 510, startPoint y: 446, endPoint x: 468, endPoint y: 443, distance: 42.1
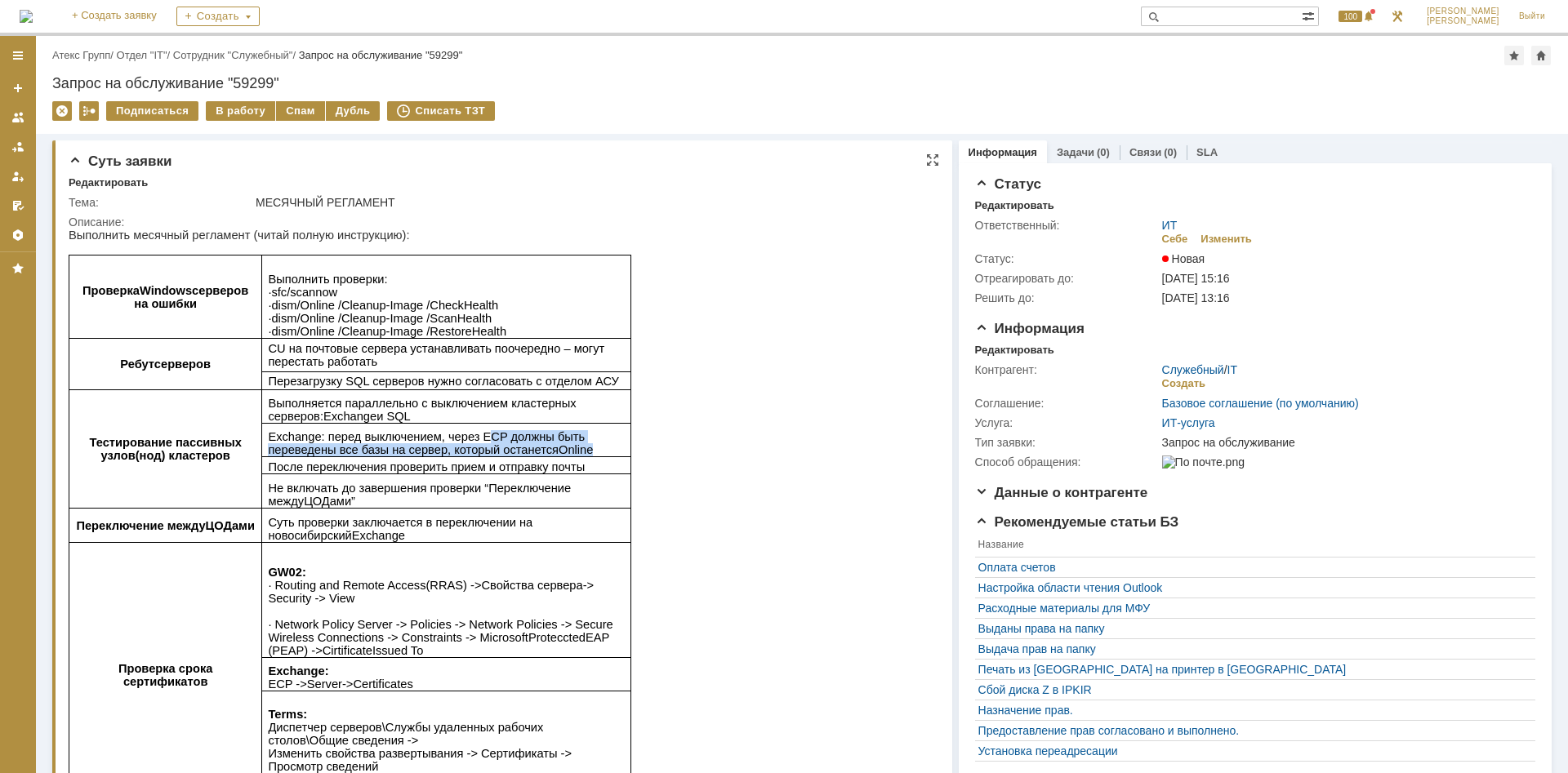
click at [468, 443] on p "Exchange : перед выключением, через ECP должны быть переведены все базы на серв…" at bounding box center [446, 443] width 357 height 26
click at [468, 443] on span ": перед выключением, через ECP должны быть переведены все базы на сервер, котор…" at bounding box center [430, 443] width 325 height 26
drag, startPoint x: 379, startPoint y: 452, endPoint x: 397, endPoint y: 455, distance: 18.2
click at [397, 455] on span ": перед выключением, через ECP должны быть переведены все базы на сервер, котор…" at bounding box center [430, 443] width 325 height 26
drag, startPoint x: 397, startPoint y: 455, endPoint x: 423, endPoint y: 455, distance: 26.0
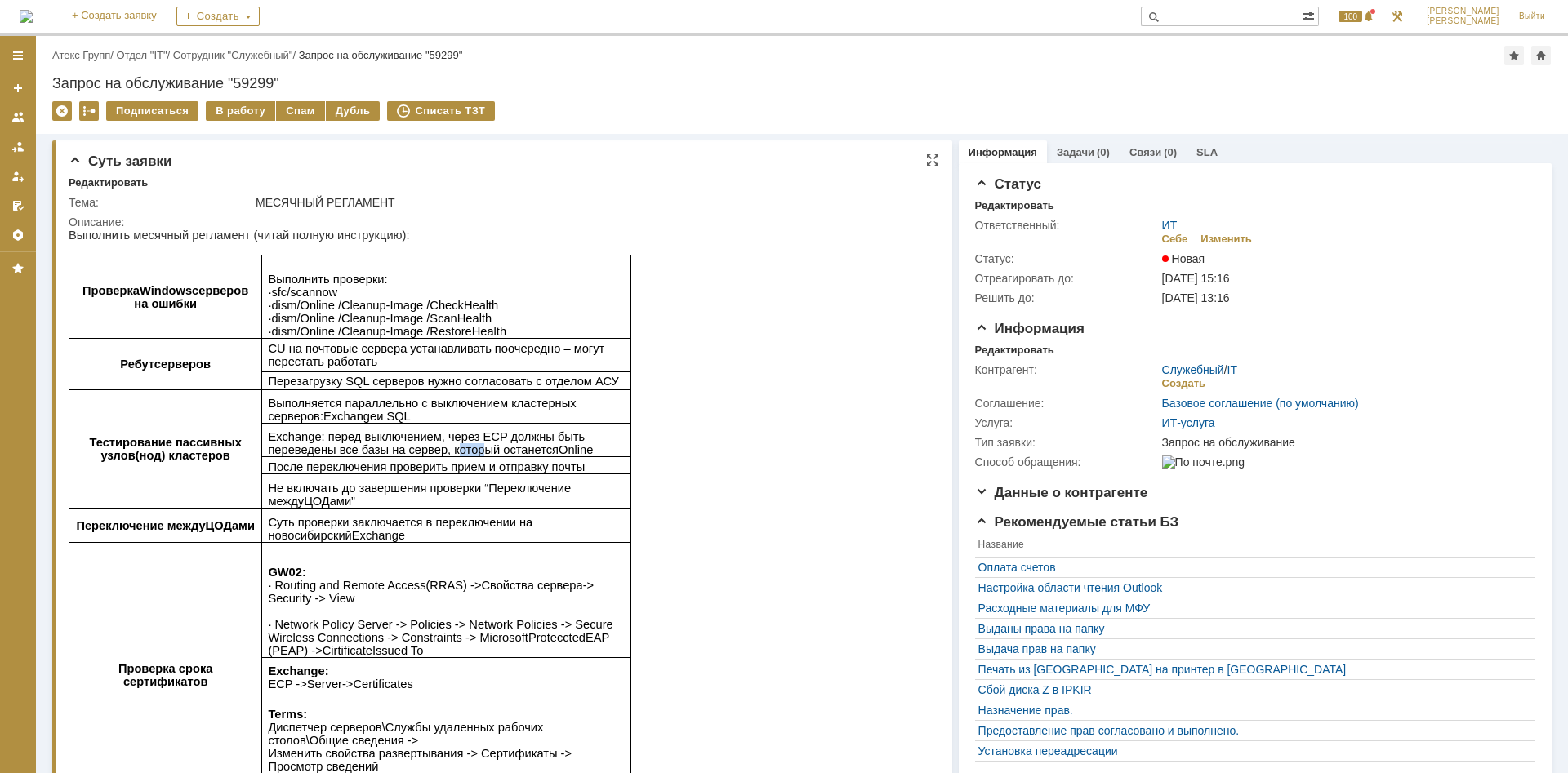
click at [402, 455] on span ": перед выключением, через ECP должны быть переведены все базы на сервер, котор…" at bounding box center [430, 443] width 325 height 26
drag, startPoint x: 464, startPoint y: 455, endPoint x: 406, endPoint y: 454, distance: 58.0
click at [406, 454] on span ": перед выключением, через ECP должны быть переведены все базы на сервер, котор…" at bounding box center [430, 443] width 325 height 26
drag, startPoint x: 385, startPoint y: 448, endPoint x: 421, endPoint y: 453, distance: 36.3
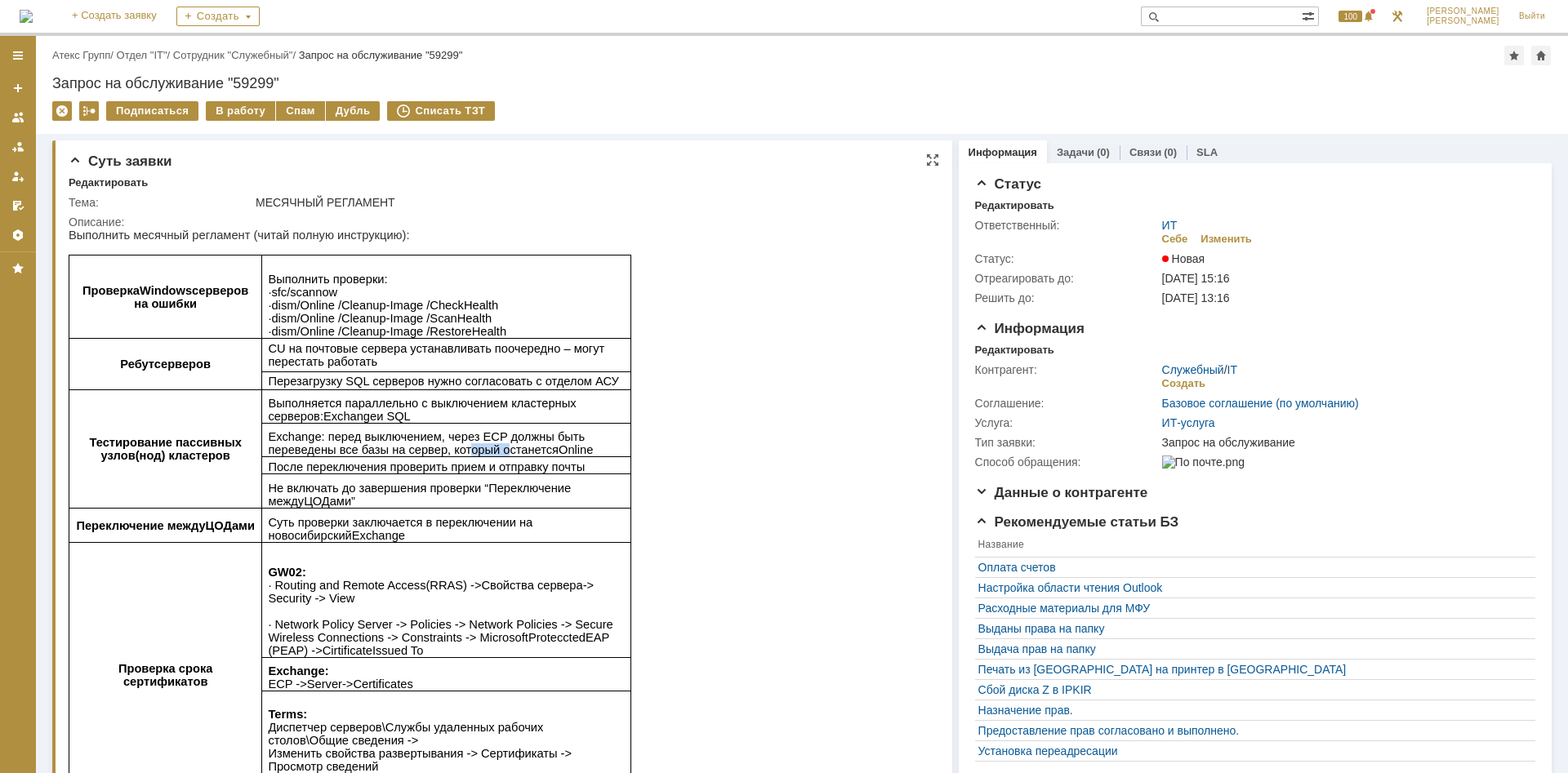
click at [419, 453] on span ": перед выключением, через ECP должны быть переведены все базы на сервер, котор…" at bounding box center [430, 443] width 325 height 26
drag, startPoint x: 421, startPoint y: 453, endPoint x: 457, endPoint y: 453, distance: 36.0
click at [425, 453] on span ": перед выключением, через ECP должны быть переведены все базы на сервер, котор…" at bounding box center [430, 443] width 325 height 26
drag, startPoint x: 508, startPoint y: 445, endPoint x: 451, endPoint y: 444, distance: 57.0
click at [451, 444] on p "Exchange : перед выключением, через ECP должны быть переведены все базы на серв…" at bounding box center [446, 443] width 357 height 26
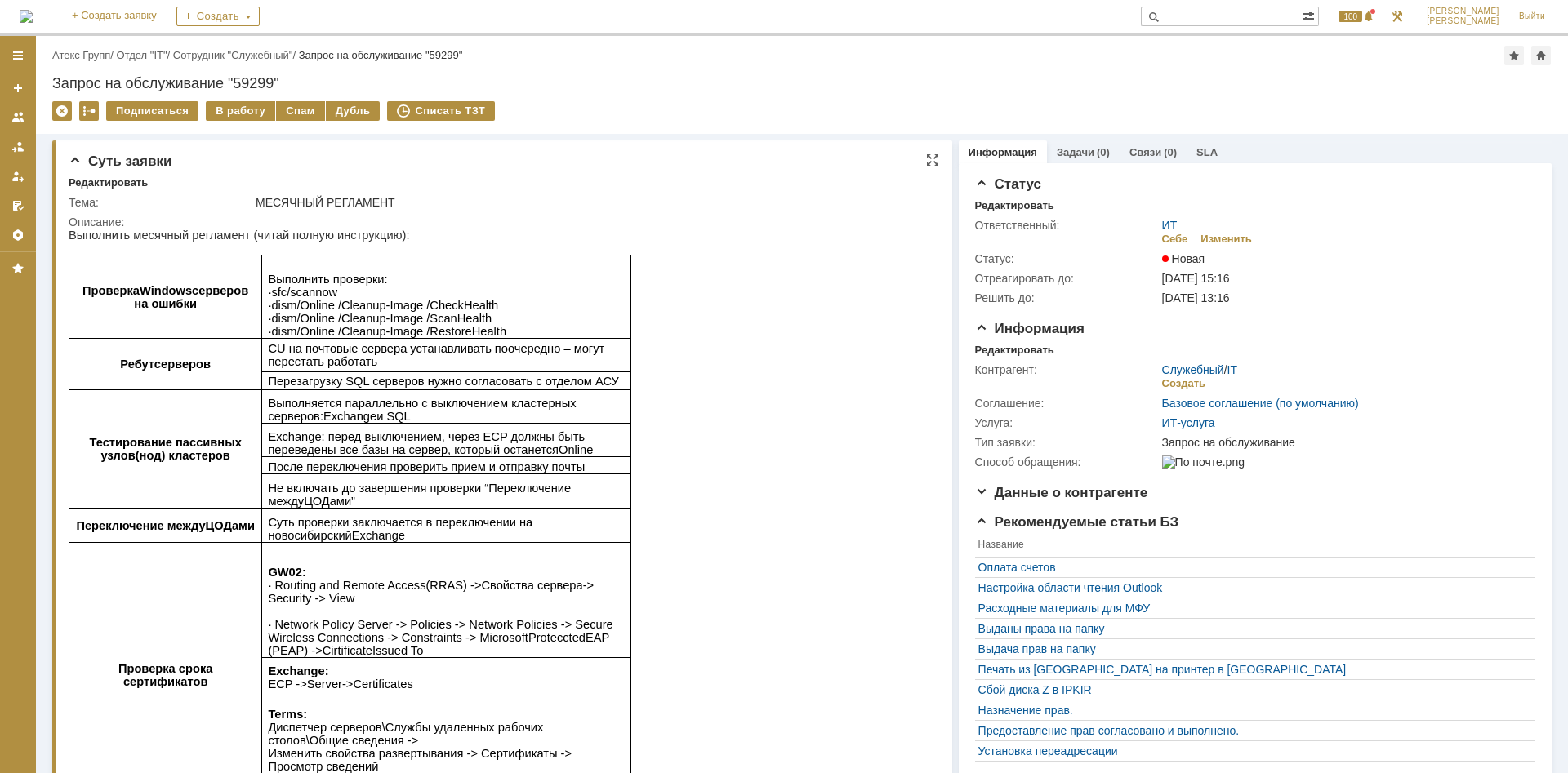
click at [450, 444] on span ": перед выключением, через ECP должны быть переведены все базы на сервер, котор…" at bounding box center [430, 443] width 325 height 26
drag, startPoint x: 382, startPoint y: 454, endPoint x: 420, endPoint y: 456, distance: 38.1
click at [420, 456] on span ": перед выключением, через ECP должны быть переведены все базы на сервер, котор…" at bounding box center [430, 443] width 325 height 26
drag, startPoint x: 410, startPoint y: 471, endPoint x: 436, endPoint y: 483, distance: 28.6
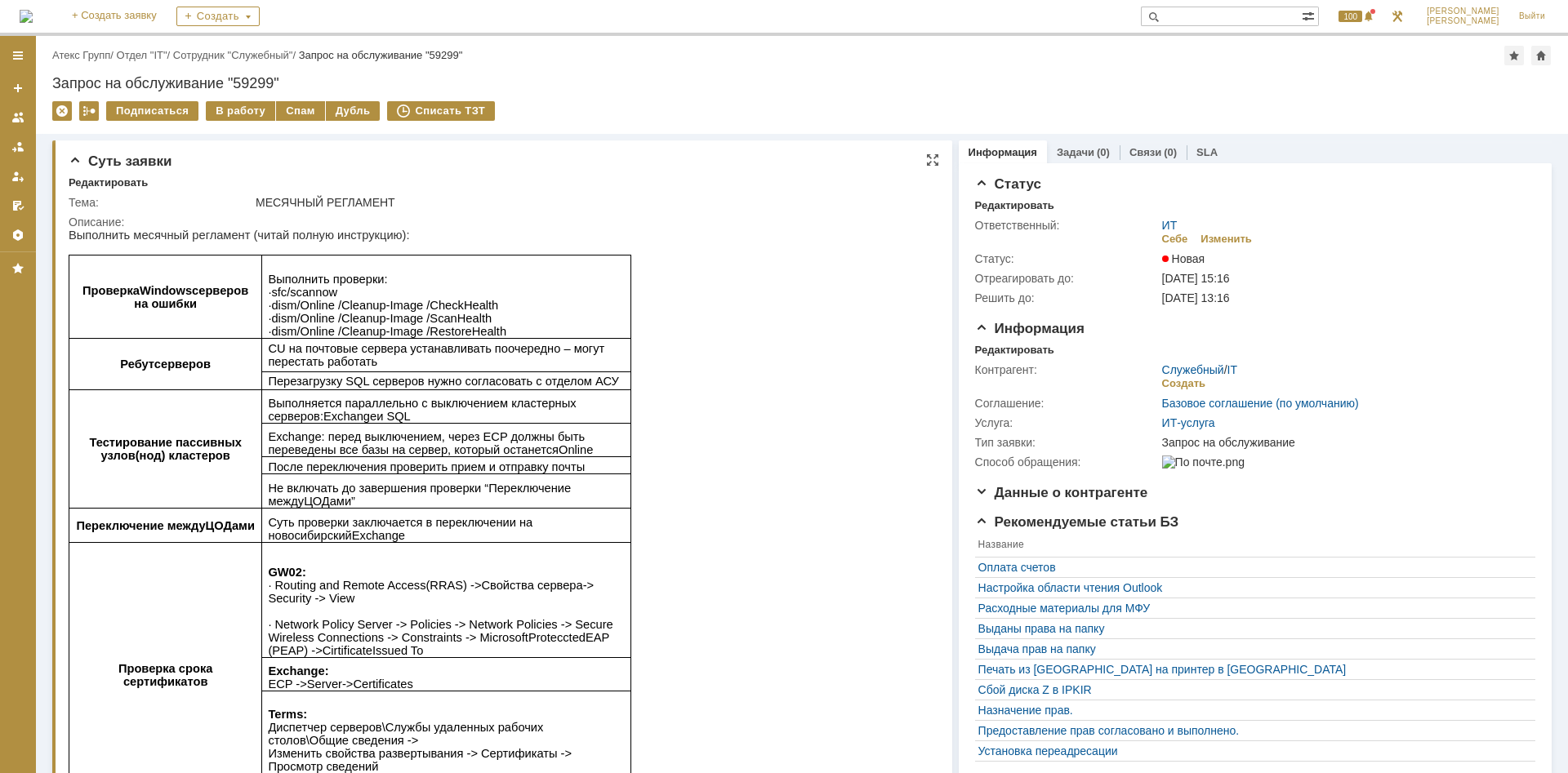
click at [411, 472] on span "После переключения проверить прием и отправку почты" at bounding box center [426, 467] width 317 height 13
click at [502, 472] on span "После переключения проверить прием и отправку почты" at bounding box center [426, 467] width 317 height 13
drag, startPoint x: 400, startPoint y: 491, endPoint x: 417, endPoint y: 494, distance: 17.3
click at [417, 494] on span "Не включать до завершения проверки “Переключение между ЦОДами ”" at bounding box center [419, 495] width 303 height 26
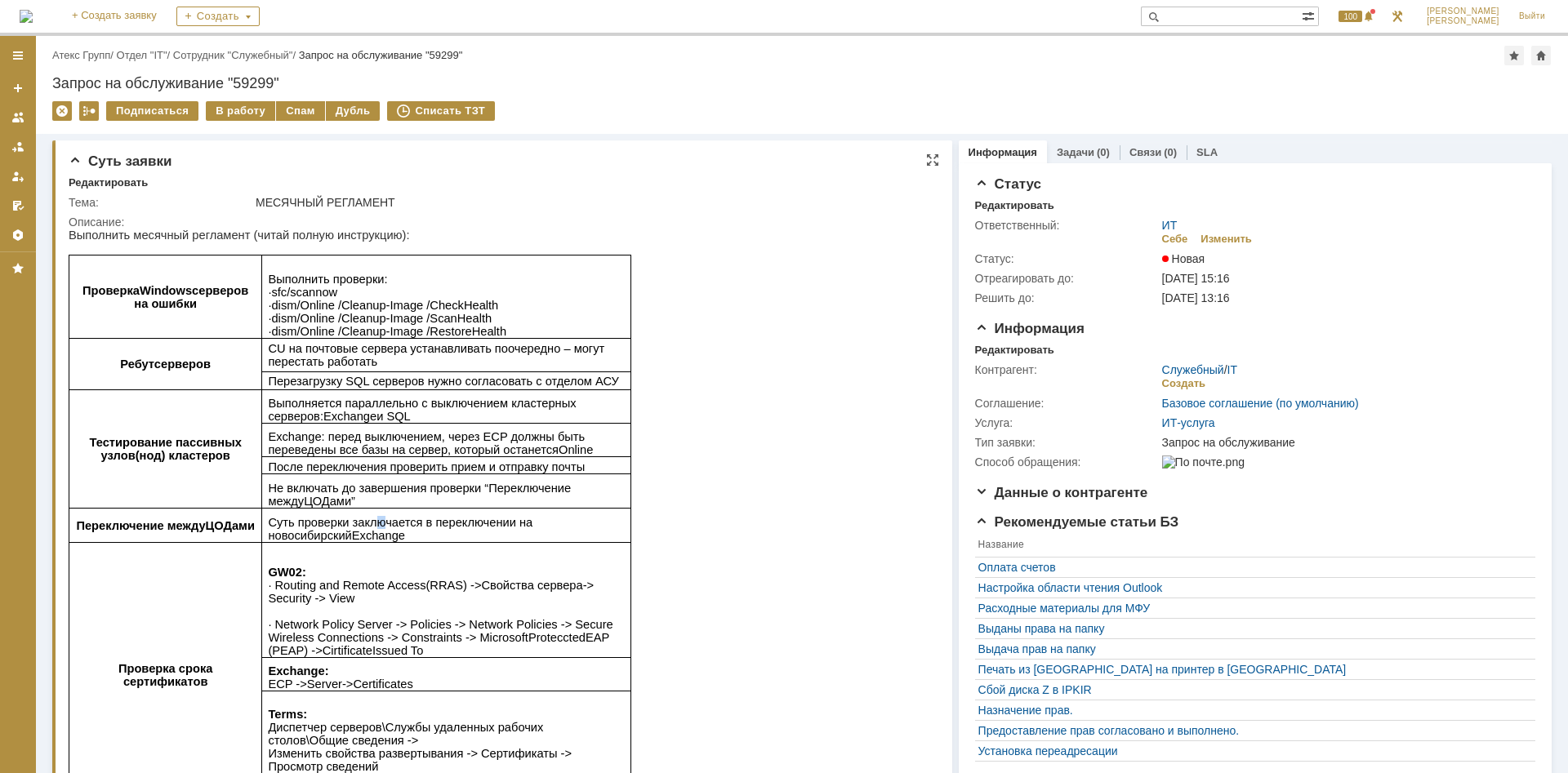
drag, startPoint x: 363, startPoint y: 525, endPoint x: 384, endPoint y: 525, distance: 21.0
click at [384, 525] on span "Суть проверки заключается в переключении на новосибирский Exchange" at bounding box center [400, 529] width 265 height 26
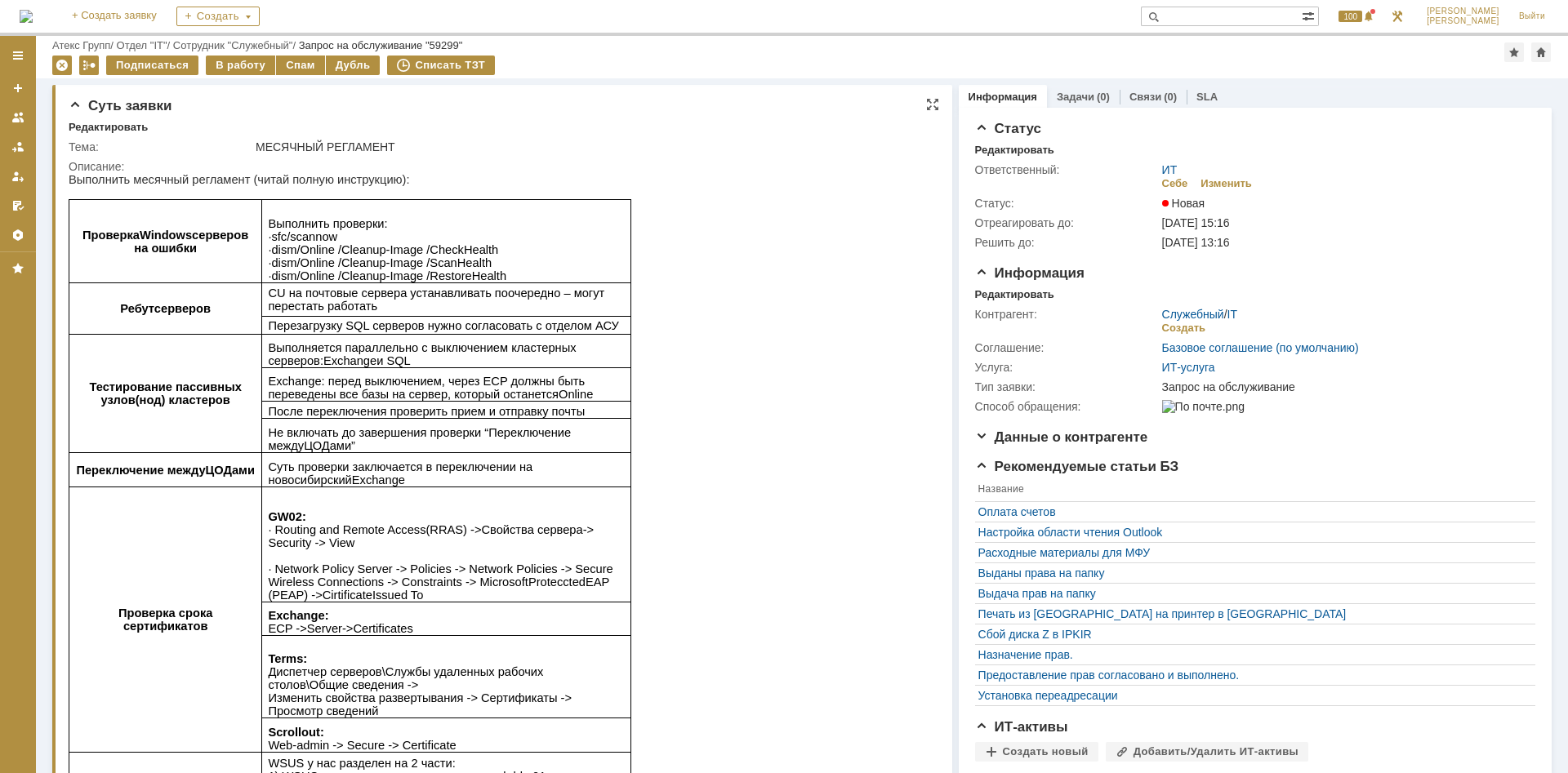
scroll to position [167, 0]
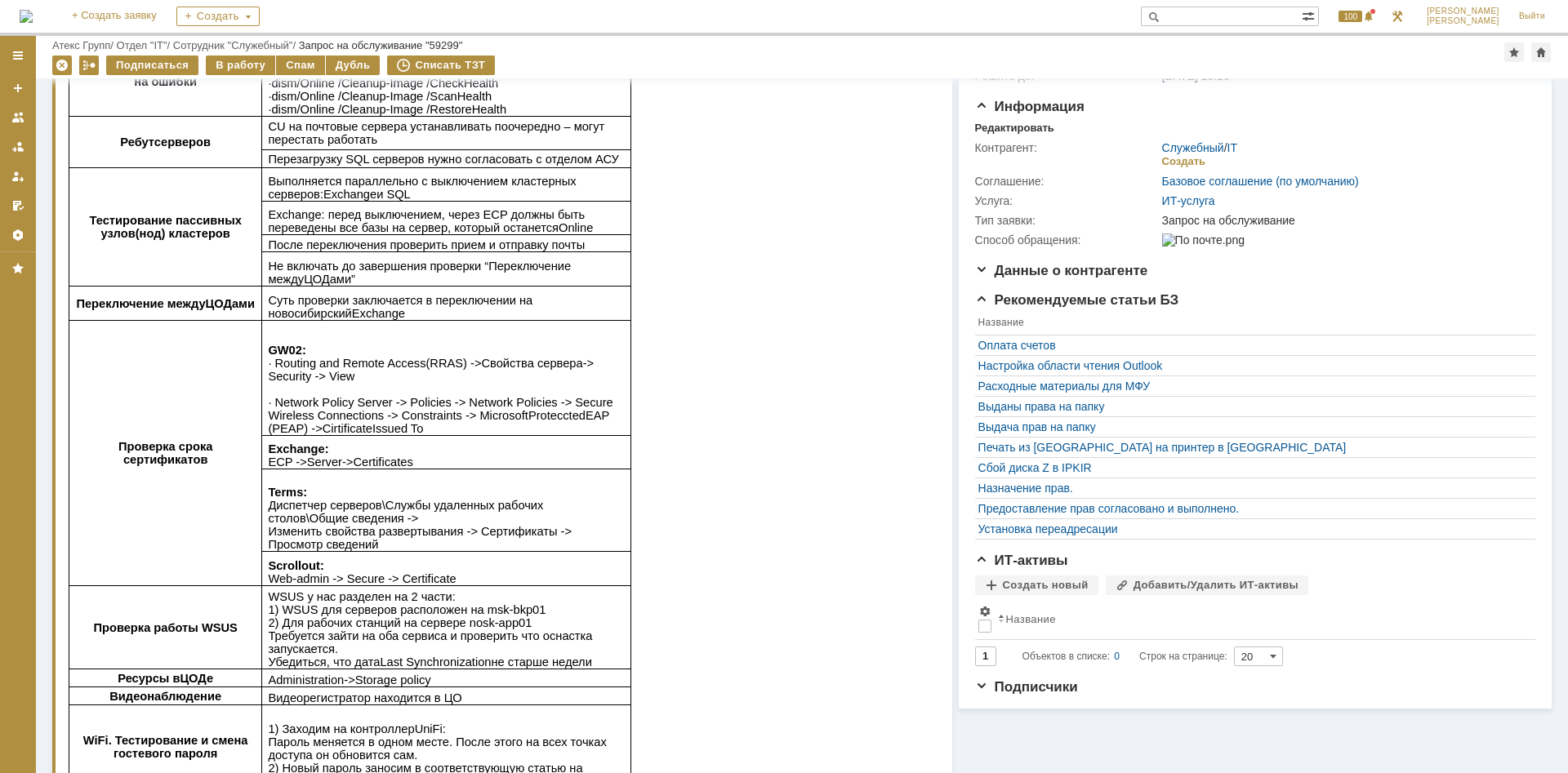
click at [375, 421] on span "-> Security -> View ∙ Network Policy Server -> Policies -> Network Policies -> …" at bounding box center [440, 396] width 344 height 79
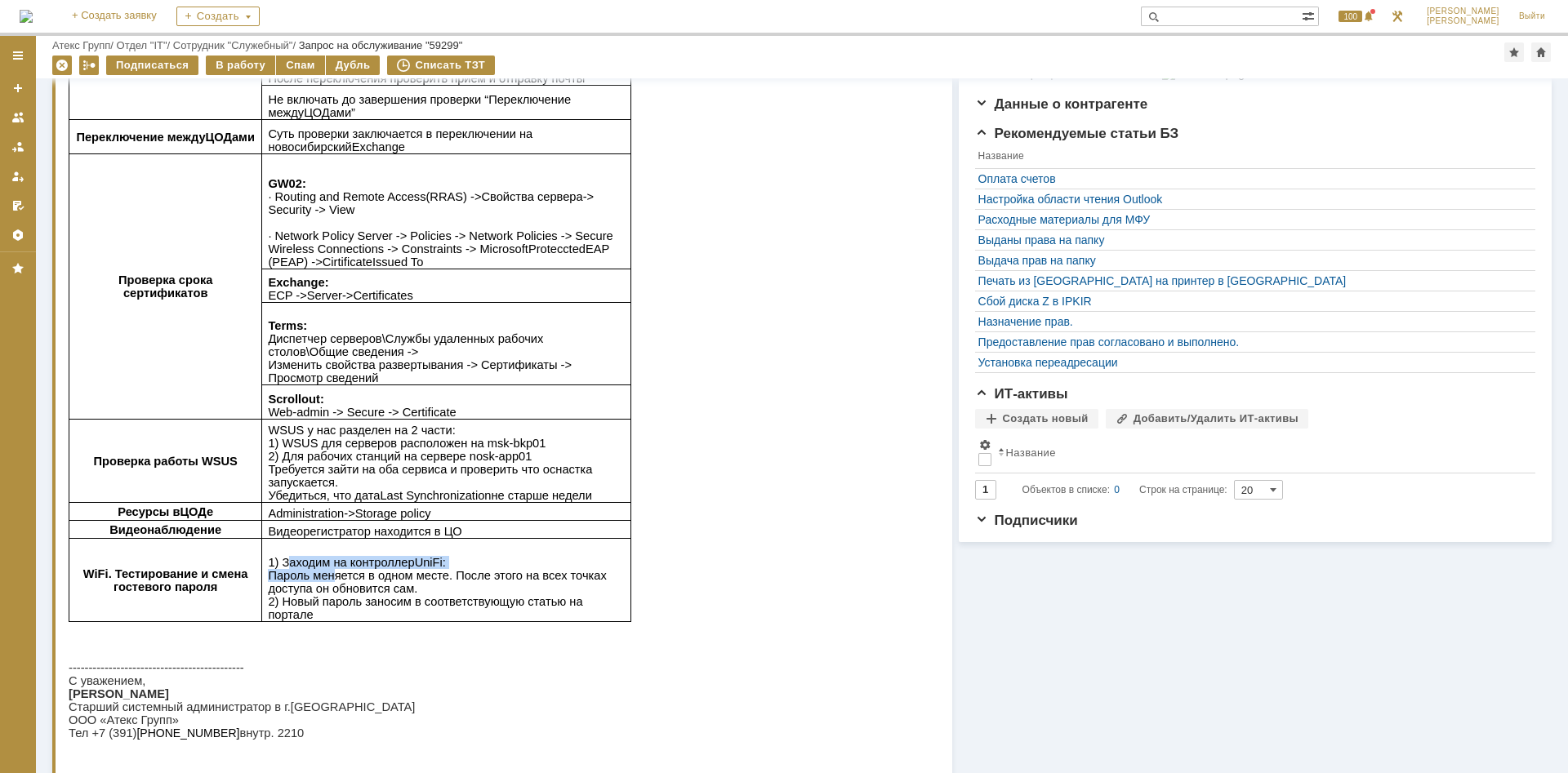
drag, startPoint x: 281, startPoint y: 578, endPoint x: 334, endPoint y: 582, distance: 53.2
click at [324, 583] on span "1) Заходим на контроллер UniFi : Пароль меняется в одном месте. После этого на …" at bounding box center [437, 588] width 339 height 65
click at [335, 582] on span "1) Заходим на контроллер UniFi : Пароль меняется в одном месте. После этого на …" at bounding box center [437, 588] width 339 height 65
drag, startPoint x: 347, startPoint y: 513, endPoint x: 369, endPoint y: 513, distance: 22.0
click at [369, 513] on p "Administration -> Storage policy" at bounding box center [446, 513] width 357 height 13
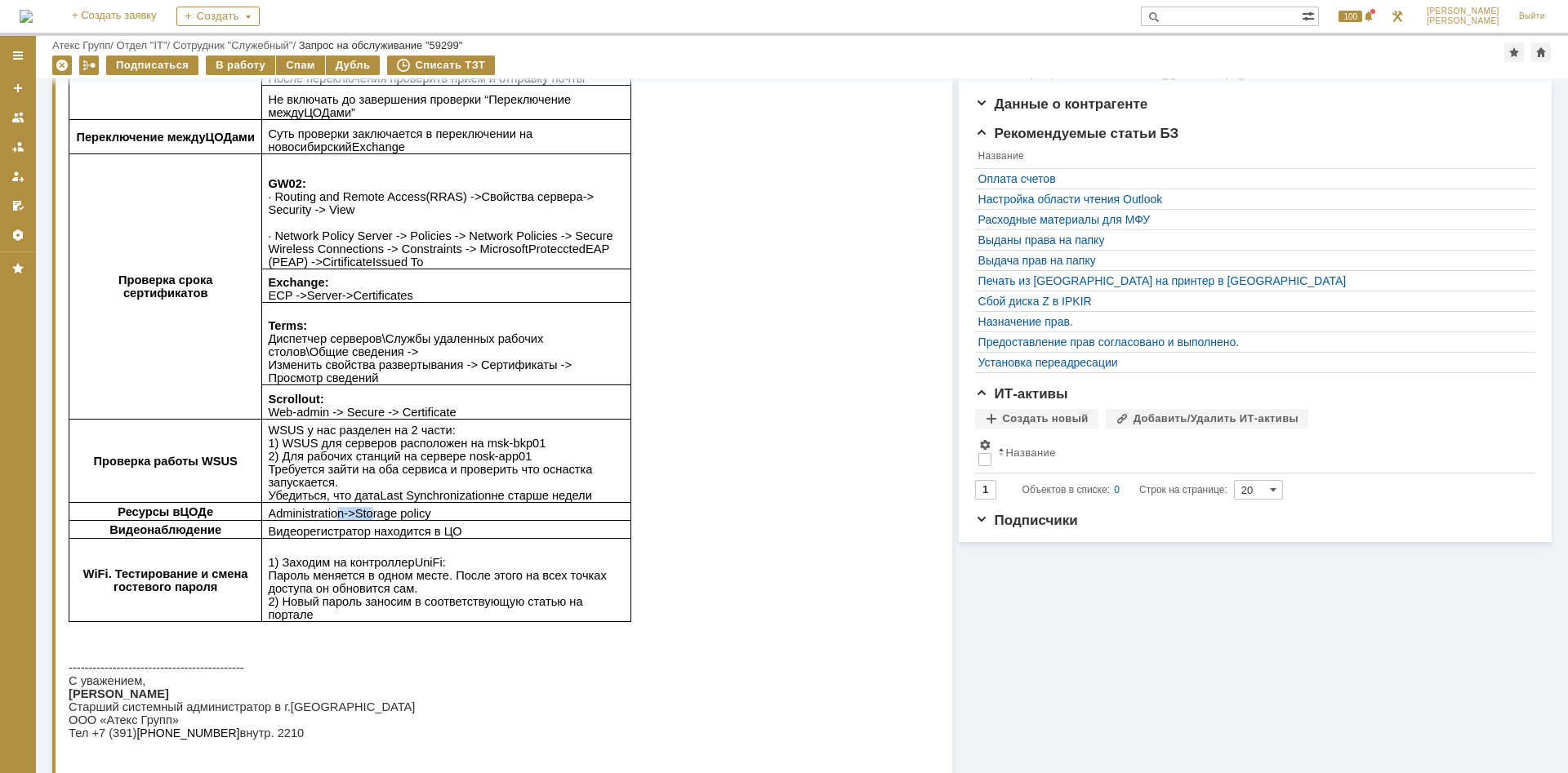
drag, startPoint x: 375, startPoint y: 513, endPoint x: 400, endPoint y: 515, distance: 25.1
click at [376, 514] on span "Storage" at bounding box center [376, 513] width 42 height 13
drag, startPoint x: 423, startPoint y: 516, endPoint x: 374, endPoint y: 516, distance: 49.0
click at [374, 516] on p "Administration -> Storage policy" at bounding box center [446, 513] width 357 height 13
click at [374, 516] on span "Storage" at bounding box center [376, 513] width 42 height 13
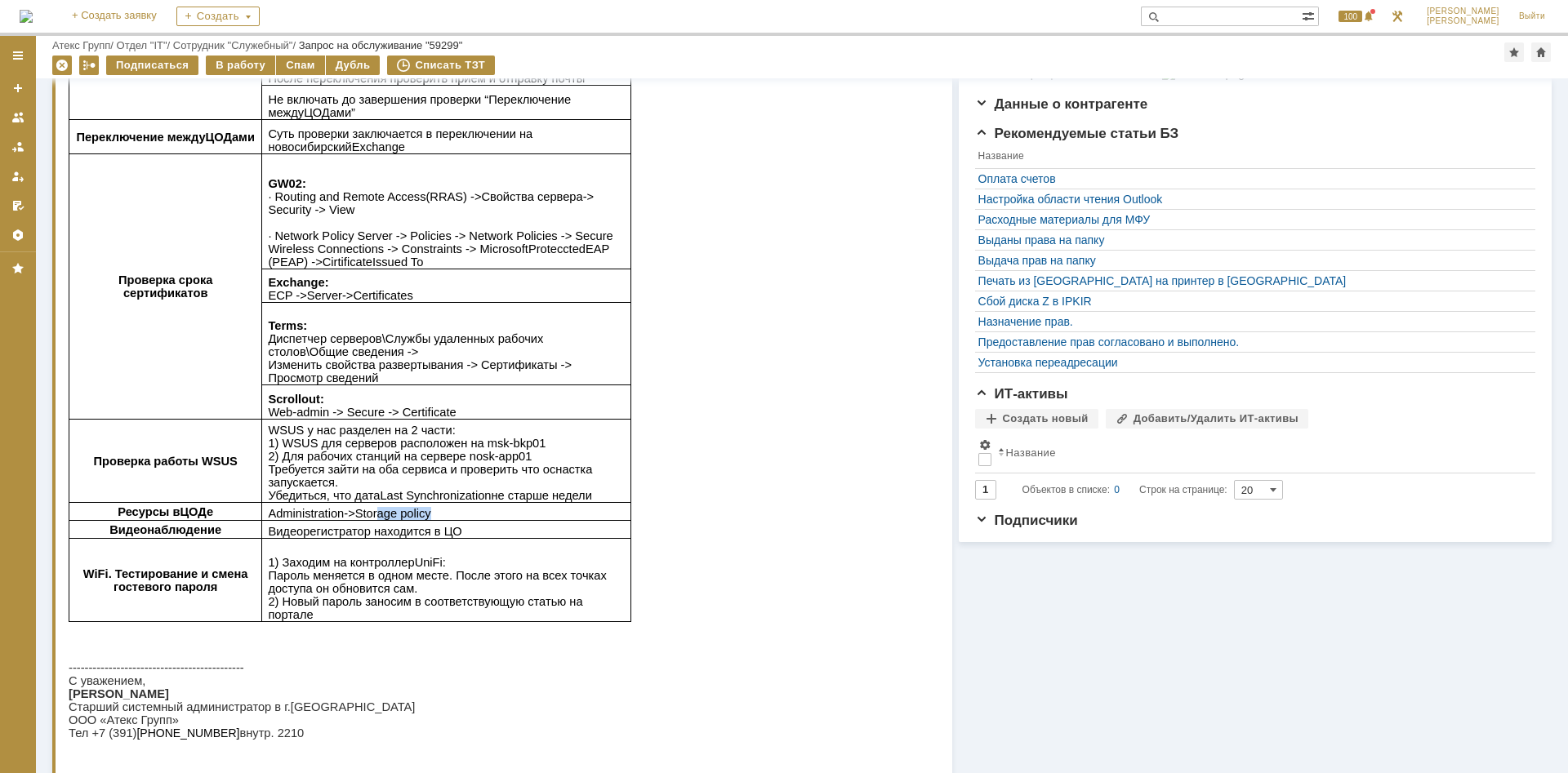
drag, startPoint x: 350, startPoint y: 514, endPoint x: 402, endPoint y: 514, distance: 52.0
click at [394, 514] on span "-> Storage policy" at bounding box center [386, 513] width 86 height 13
click at [414, 515] on span "policy" at bounding box center [415, 513] width 30 height 13
drag, startPoint x: 426, startPoint y: 517, endPoint x: 387, endPoint y: 517, distance: 39.0
click at [387, 517] on p "Administration -> Storage policy" at bounding box center [446, 513] width 357 height 13
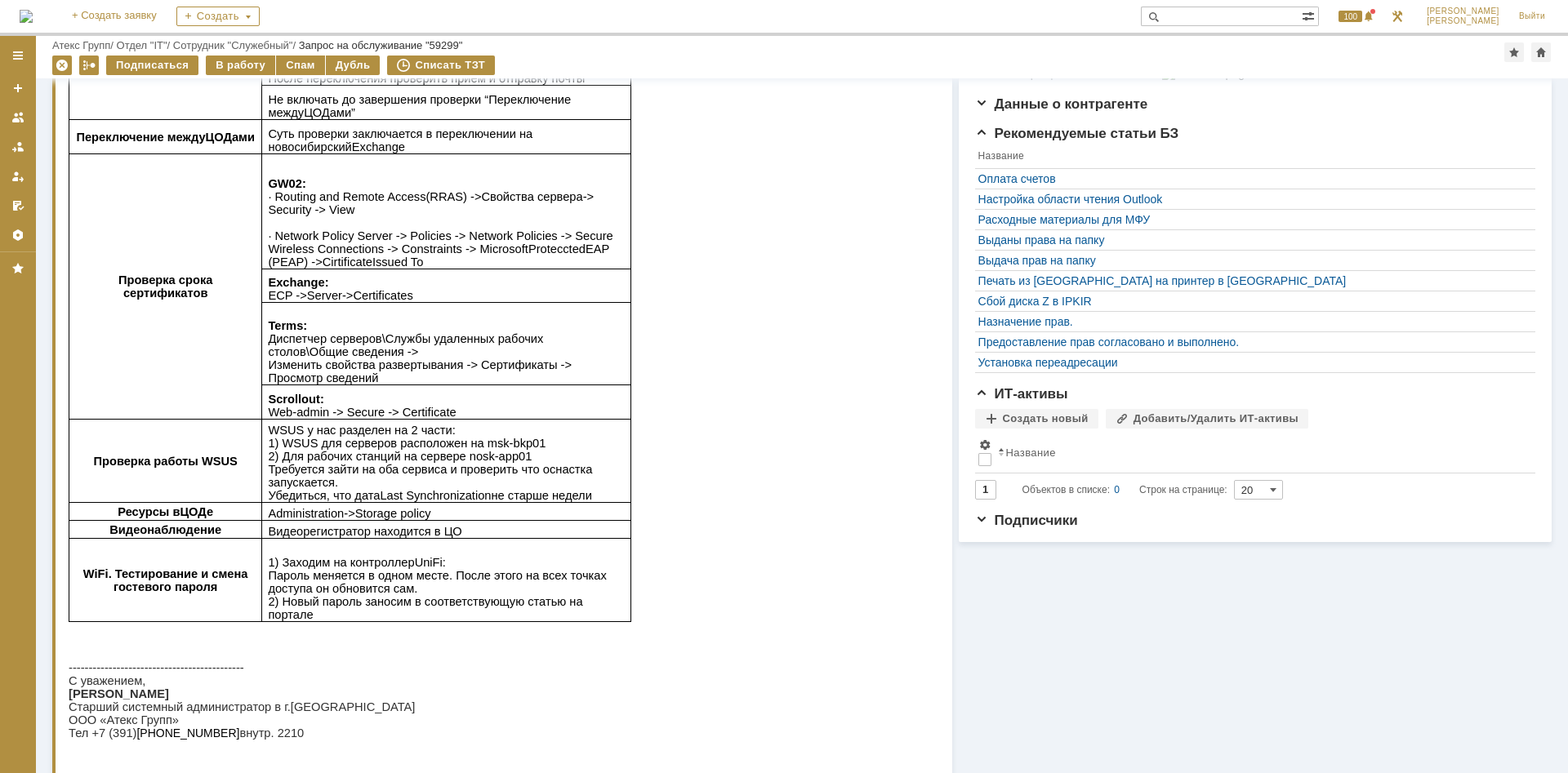
click at [387, 517] on span "Storage" at bounding box center [376, 513] width 42 height 13
drag, startPoint x: 363, startPoint y: 521, endPoint x: 406, endPoint y: 519, distance: 43.0
click at [406, 519] on span "-> Storage policy" at bounding box center [386, 513] width 86 height 13
click at [407, 519] on span "policy" at bounding box center [415, 513] width 30 height 13
drag, startPoint x: 421, startPoint y: 519, endPoint x: 345, endPoint y: 520, distance: 76.0
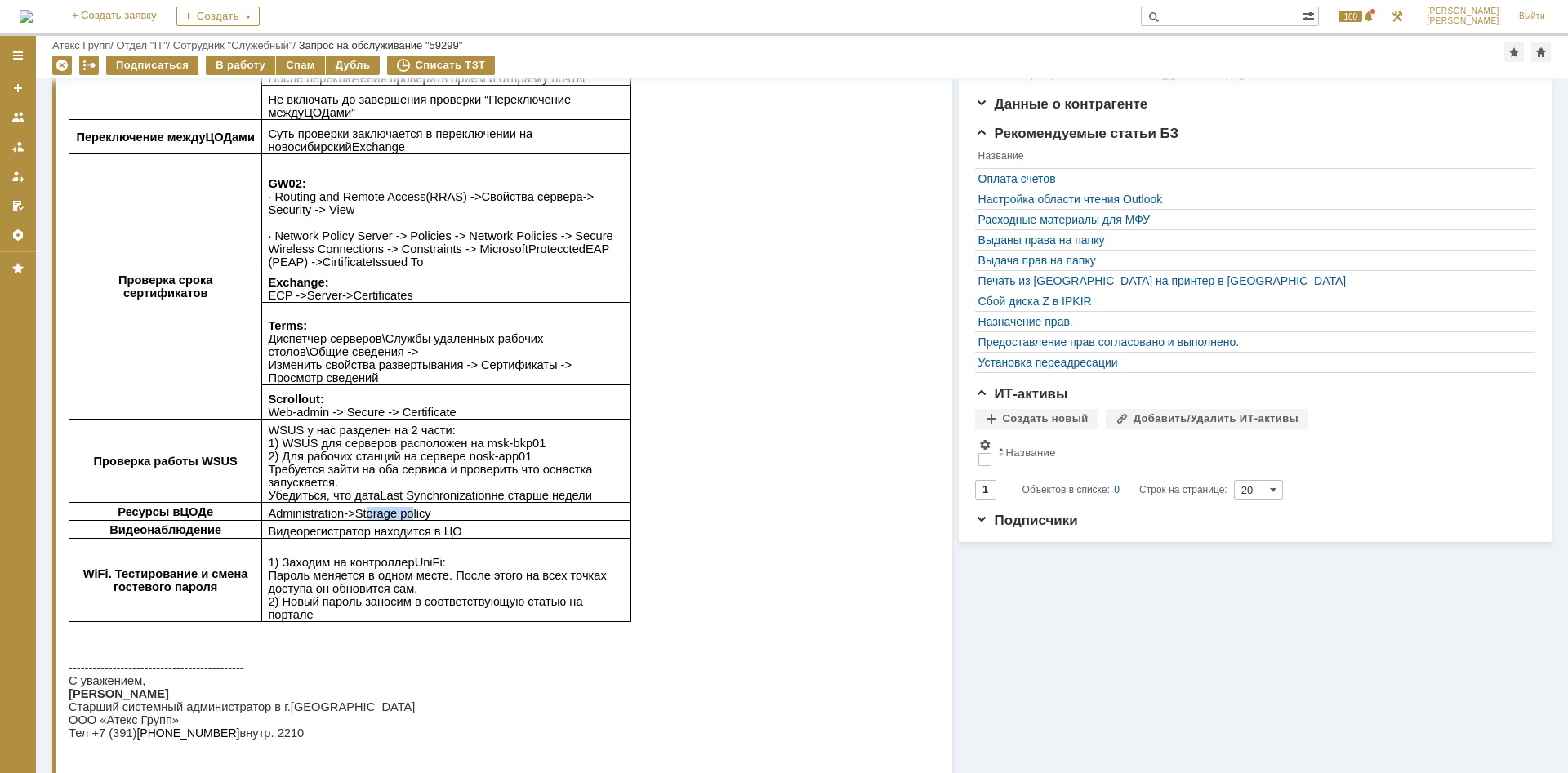
click at [345, 520] on p "Administration -> Storage policy" at bounding box center [446, 513] width 357 height 13
click at [345, 520] on span "-> Storage policy" at bounding box center [386, 513] width 86 height 13
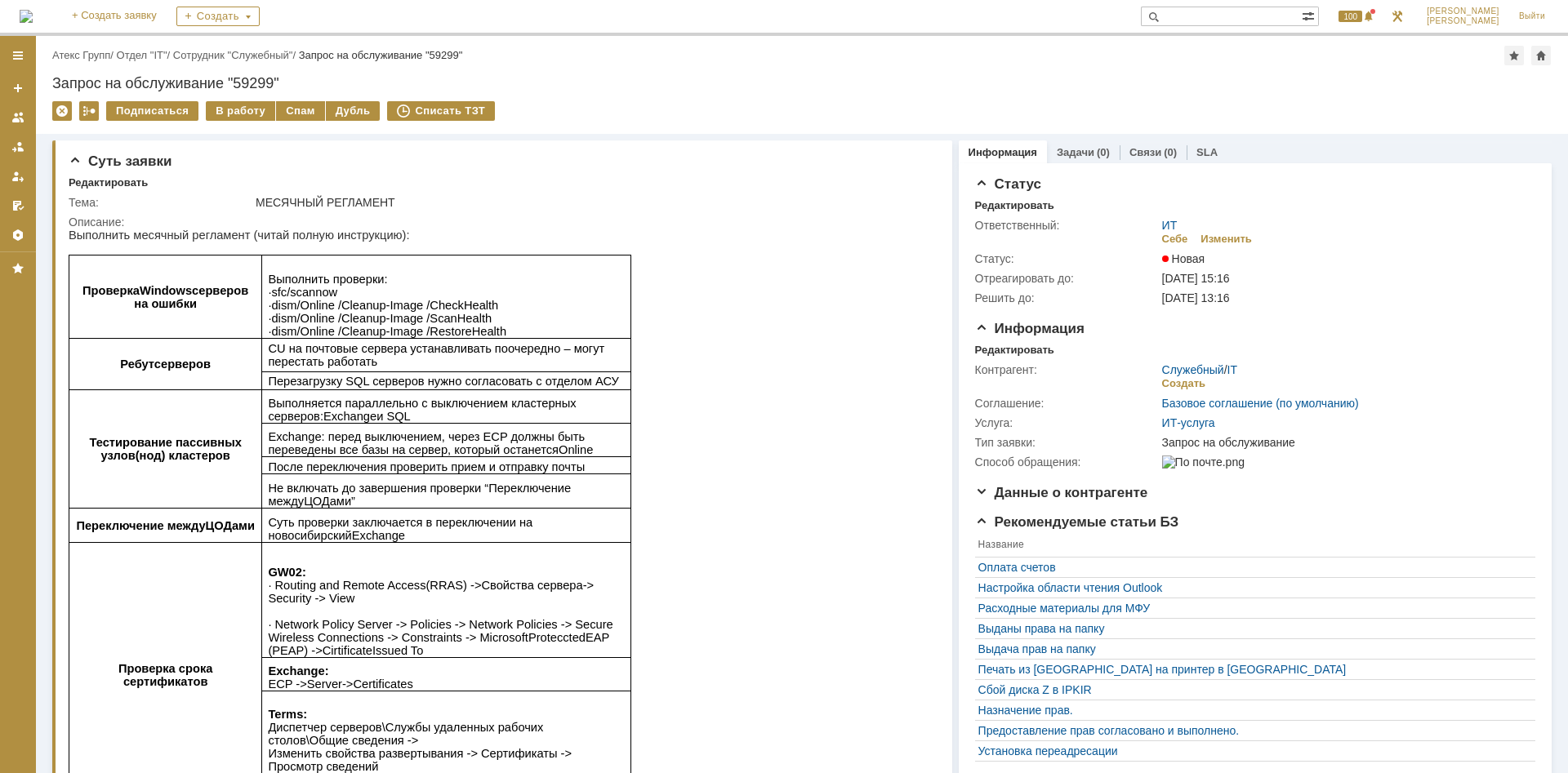
scroll to position [0, 0]
click at [147, 58] on link "Отдел "IT"" at bounding box center [142, 55] width 50 height 13
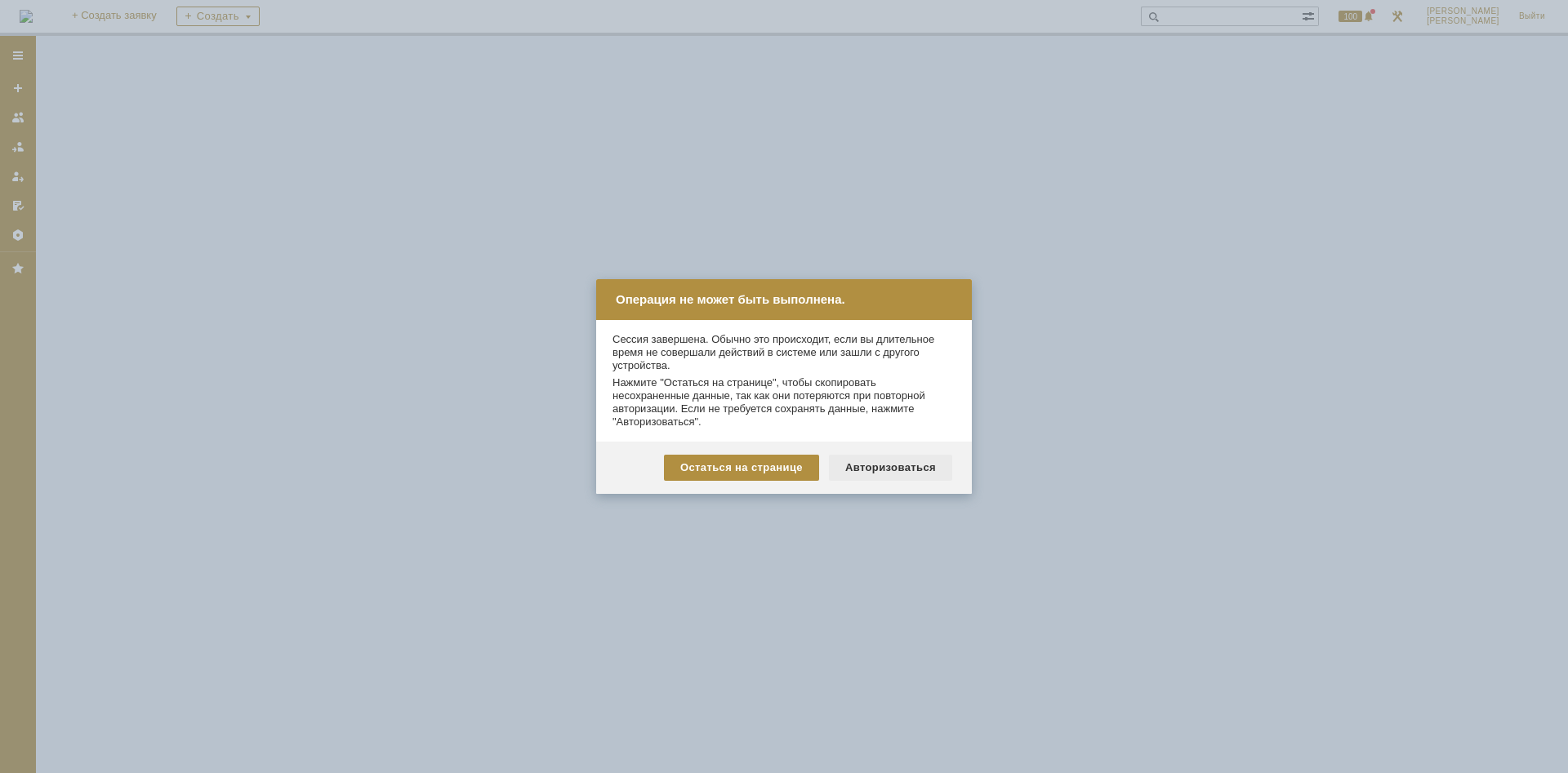
click at [875, 472] on div "Авторизоваться" at bounding box center [891, 467] width 123 height 26
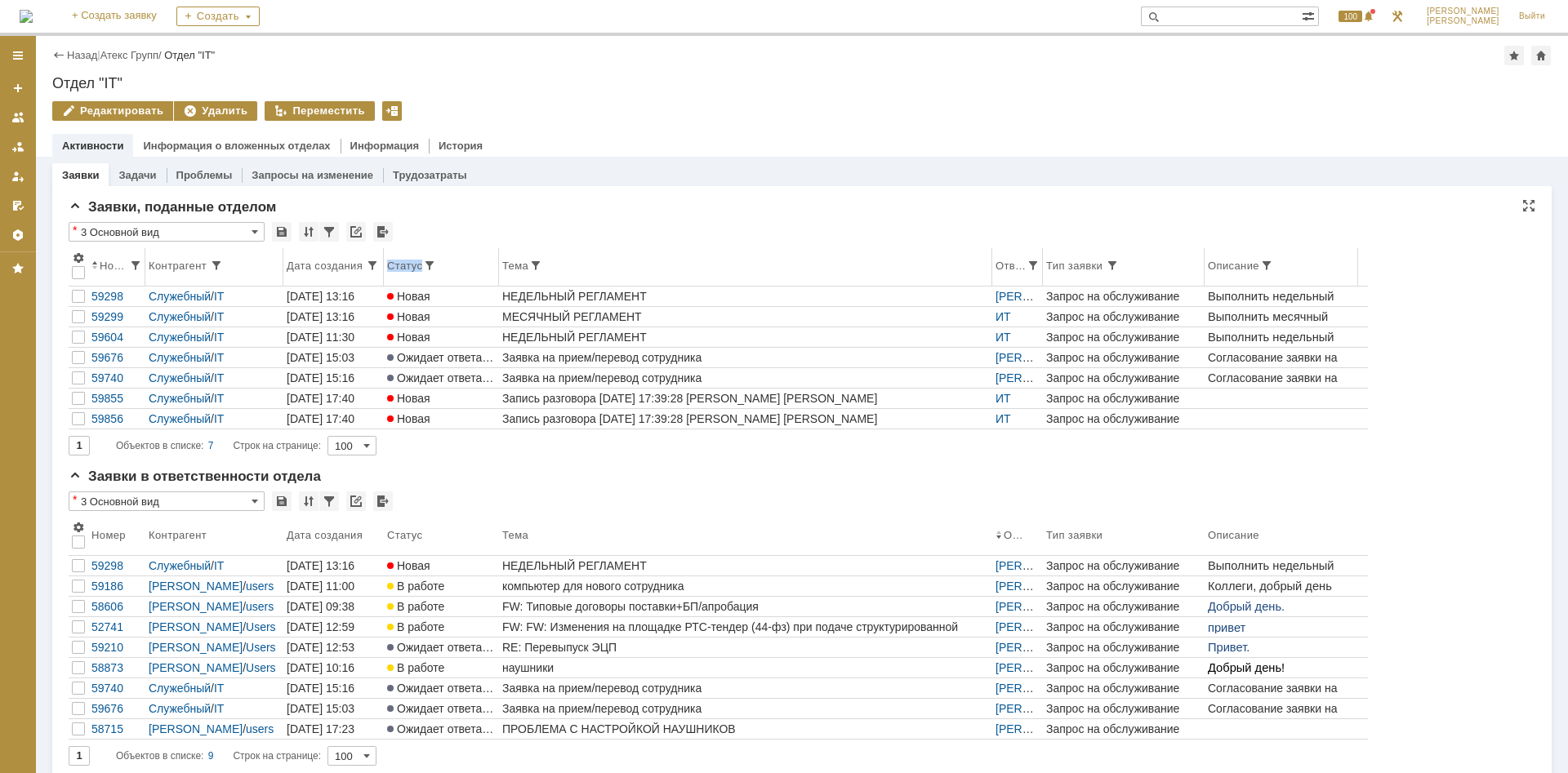
drag, startPoint x: 388, startPoint y: 275, endPoint x: 454, endPoint y: 268, distance: 66.4
click at [454, 268] on div "* 3 Основной вид Результаты поиска: 1 Объектов в списке: 7 Строк на странице: 1…" at bounding box center [802, 338] width 1467 height 234
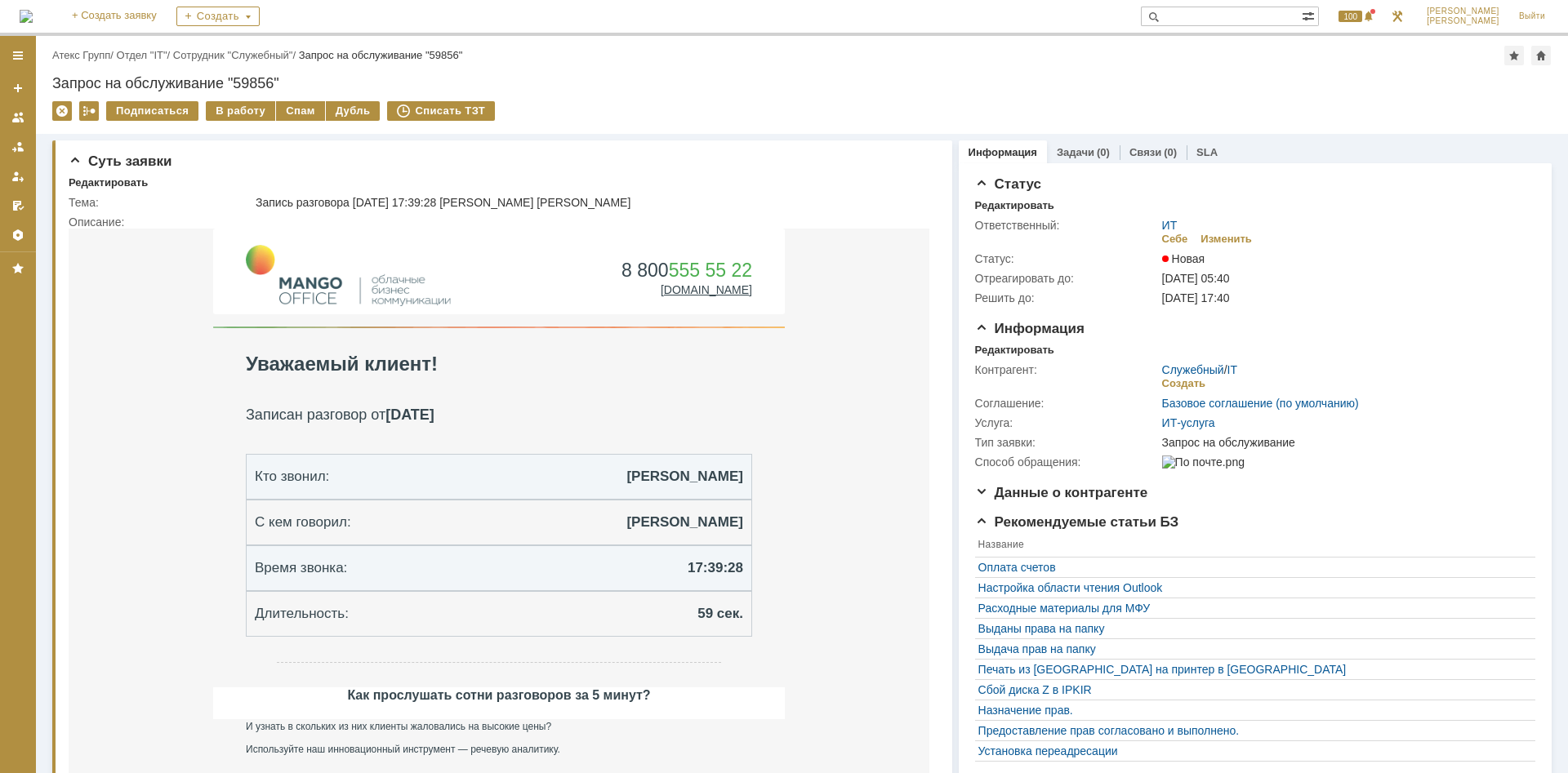
click at [143, 48] on div "Назад | Атекс Групп / Отдел "IT" / Сотрудник "Служебный" / Запрос на обслуживан…" at bounding box center [802, 55] width 1500 height 19
click at [146, 53] on link "Отдел "IT"" at bounding box center [142, 55] width 50 height 13
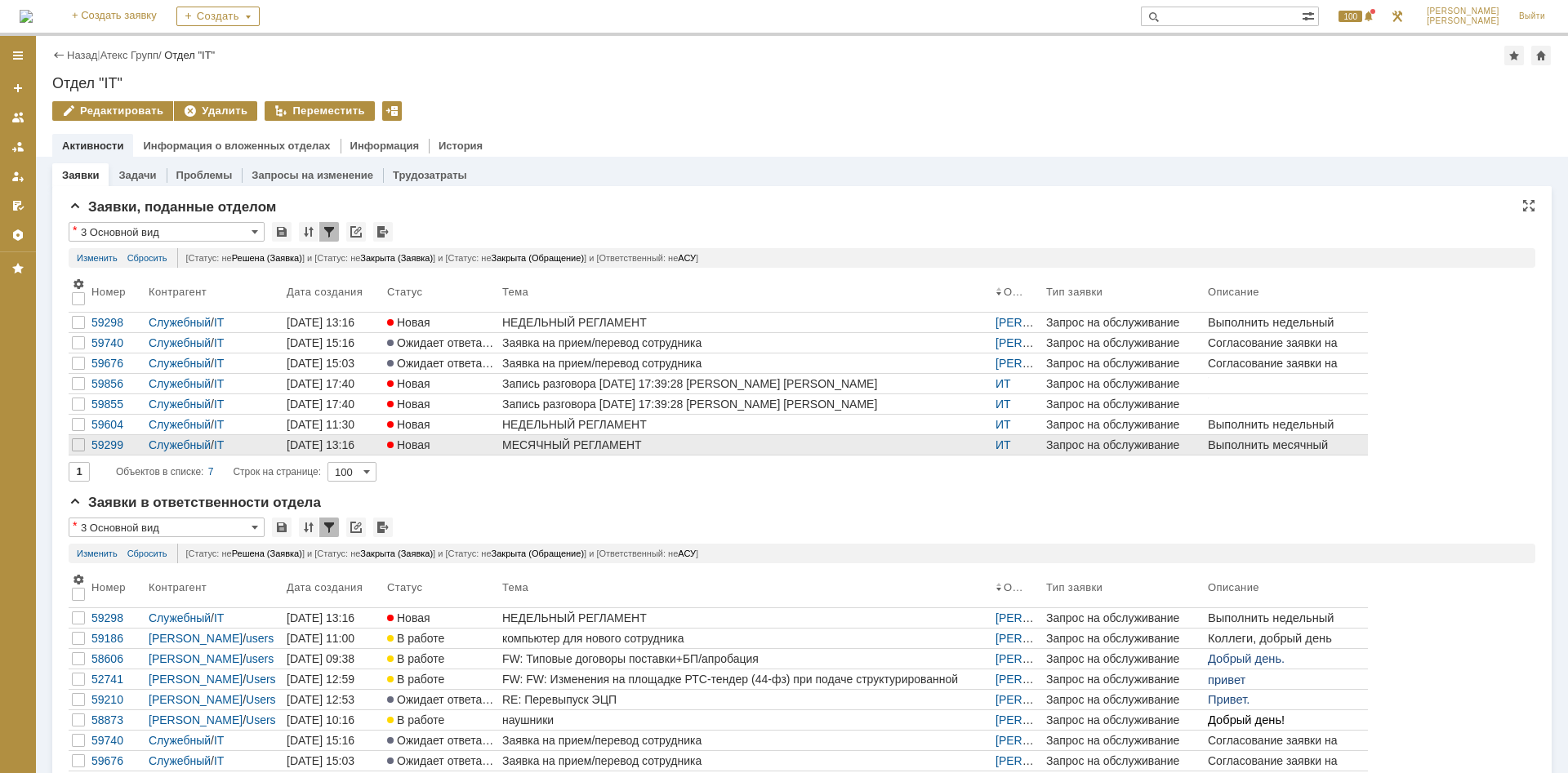
click at [568, 446] on div "МЕСЯЧНЫЙ РЕГЛАМЕНТ" at bounding box center [746, 444] width 487 height 13
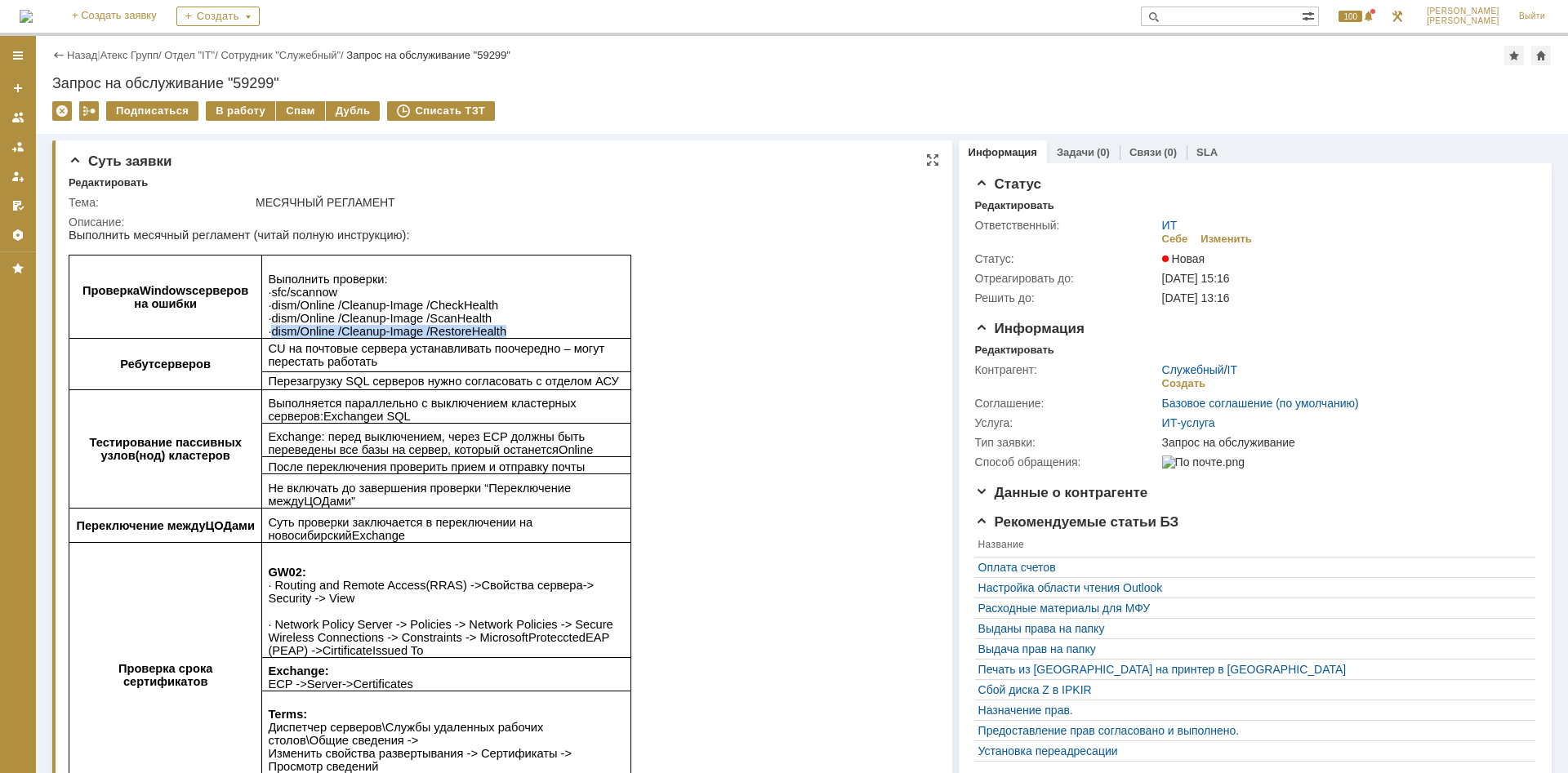
drag, startPoint x: 494, startPoint y: 333, endPoint x: 273, endPoint y: 338, distance: 221.1
click at [273, 338] on p "Выполнить проверки : ∙ sfc / scannow ∙ dism /Online /Cleanup-Image / CheckHealt…" at bounding box center [446, 305] width 357 height 65
copy span "dism /Online /Cleanup-Image / RestoreHealth"
